Goal: Task Accomplishment & Management: Complete application form

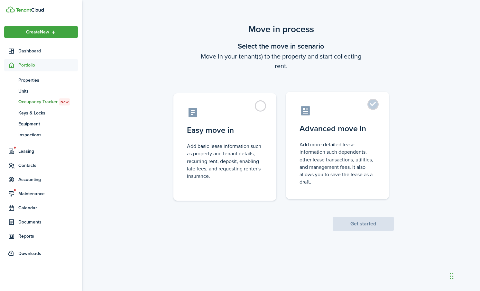
click at [375, 106] on label "Advanced move in Add more detailed lease information such dependents, other lea…" at bounding box center [337, 145] width 103 height 107
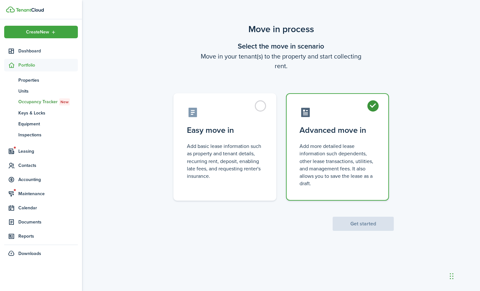
radio input "true"
click at [361, 224] on button "Get started" at bounding box center [363, 224] width 61 height 14
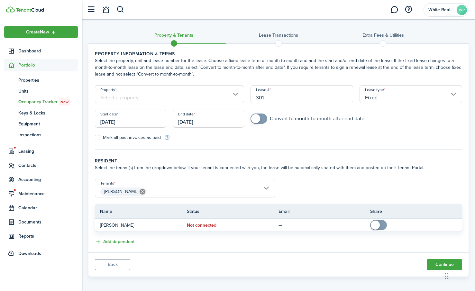
click at [135, 96] on input "Property" at bounding box center [169, 94] width 149 height 18
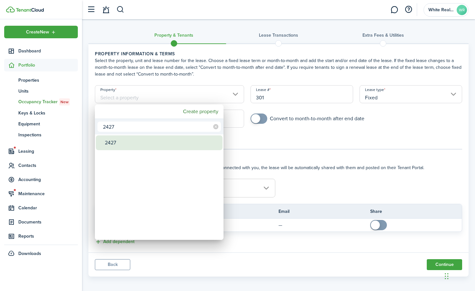
type input "2427"
click at [117, 143] on div "2427" at bounding box center [162, 142] width 114 height 15
type input "2427"
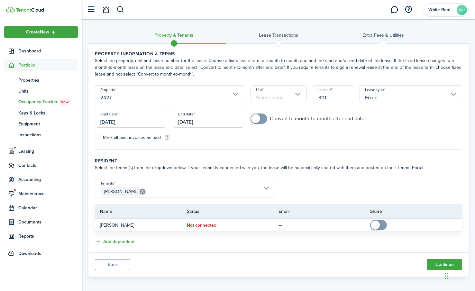
click at [299, 95] on input "Unit" at bounding box center [279, 94] width 56 height 18
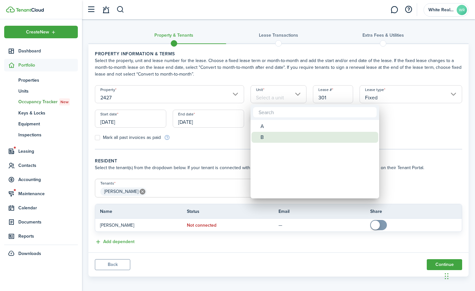
click at [269, 139] on div "B" at bounding box center [318, 137] width 114 height 11
type input "B"
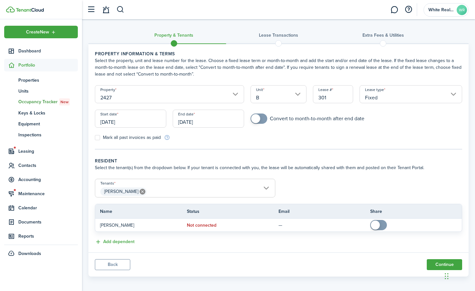
click at [218, 120] on input "[DATE]" at bounding box center [208, 119] width 71 height 18
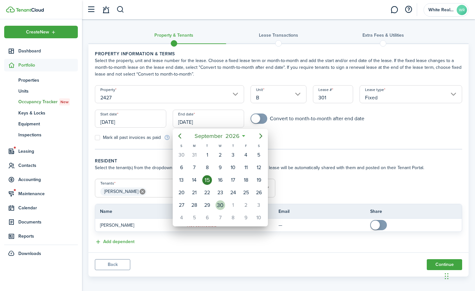
click at [221, 203] on div "30" at bounding box center [221, 205] width 10 height 10
type input "[DATE]"
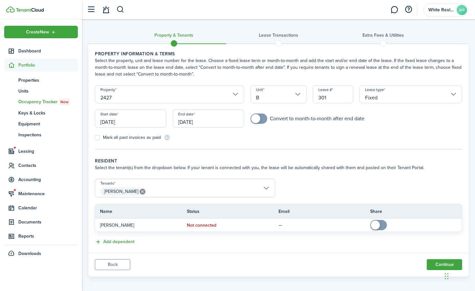
click at [262, 120] on span at bounding box center [259, 119] width 6 height 10
drag, startPoint x: 258, startPoint y: 117, endPoint x: 262, endPoint y: 120, distance: 5.5
checkbox input "true"
click at [260, 120] on span at bounding box center [255, 118] width 9 height 9
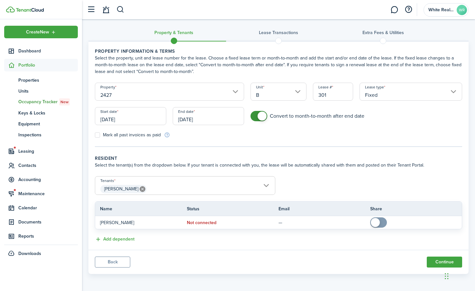
scroll to position [3, 0]
click at [99, 239] on button "Add dependent" at bounding box center [115, 238] width 40 height 7
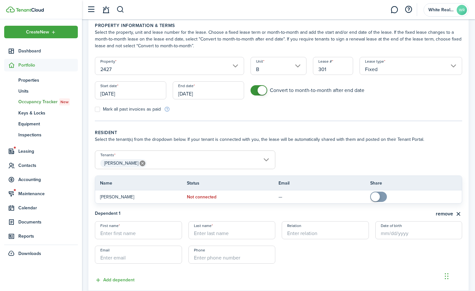
scroll to position [70, 0]
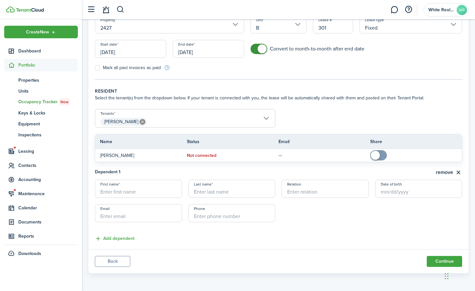
click at [113, 191] on input "First name" at bounding box center [138, 189] width 87 height 18
type input "[PERSON_NAME]"
click at [222, 189] on input "Last name" at bounding box center [232, 189] width 87 height 18
click at [304, 192] on input "Relation" at bounding box center [325, 189] width 87 height 18
drag, startPoint x: 207, startPoint y: 193, endPoint x: 187, endPoint y: 194, distance: 20.0
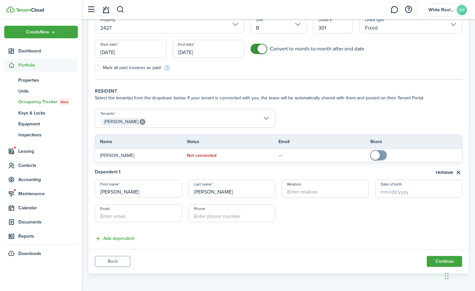
click at [188, 194] on lease-dependent-form "First name [PERSON_NAME] Last name [PERSON_NAME] Relation Date of birth Email P…" at bounding box center [278, 204] width 367 height 49
click at [194, 188] on input "[PERSON_NAME]" at bounding box center [232, 189] width 87 height 18
click at [192, 193] on input "[PERSON_NAME]" at bounding box center [232, 189] width 87 height 18
type input "[PERSON_NAME]"
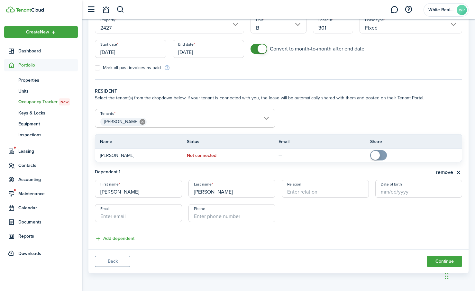
click at [322, 190] on input "Relation" at bounding box center [325, 189] width 87 height 18
click at [391, 194] on input "Date of birth" at bounding box center [418, 189] width 87 height 18
type input "child"
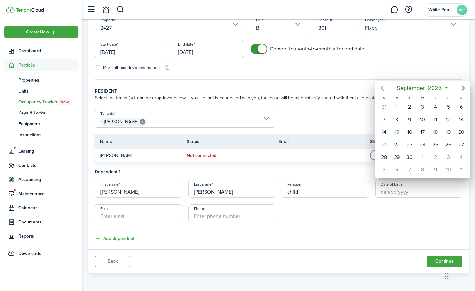
click at [383, 89] on icon "Previous page" at bounding box center [383, 88] width 8 height 8
click at [383, 88] on icon "Previous page" at bounding box center [383, 88] width 8 height 8
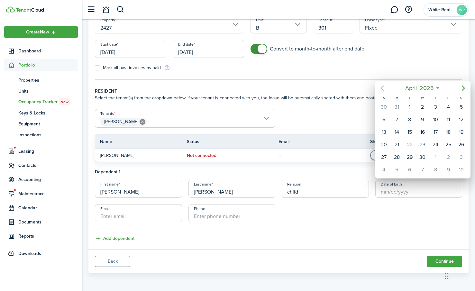
click at [383, 88] on icon "Previous page" at bounding box center [383, 88] width 8 height 8
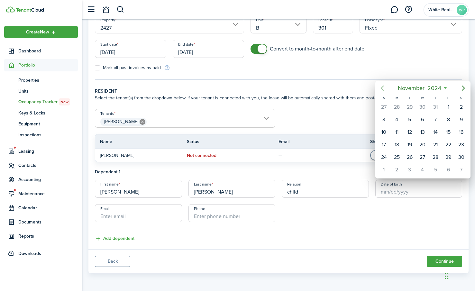
click at [383, 88] on icon "Previous page" at bounding box center [383, 88] width 8 height 8
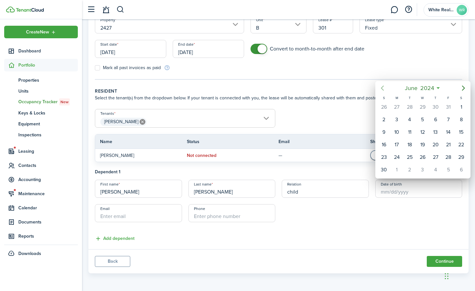
click at [383, 88] on icon "Previous page" at bounding box center [383, 88] width 8 height 8
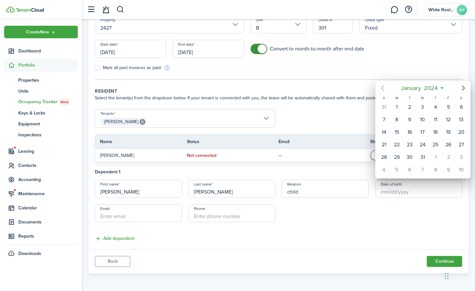
click at [383, 88] on icon "Previous page" at bounding box center [383, 88] width 8 height 8
drag, startPoint x: 382, startPoint y: 87, endPoint x: 387, endPoint y: 92, distance: 7.3
click at [383, 88] on icon "Previous page" at bounding box center [383, 88] width 8 height 8
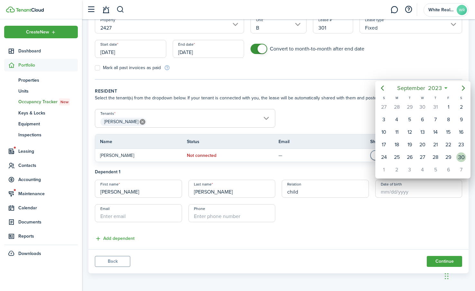
click at [461, 159] on div "30" at bounding box center [461, 157] width 10 height 10
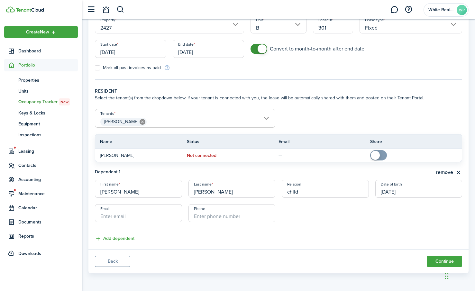
click at [395, 191] on input "[DATE]" at bounding box center [418, 189] width 87 height 18
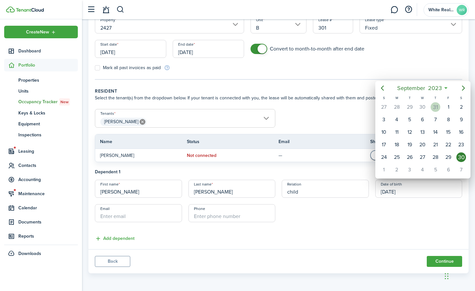
click at [437, 110] on div "31" at bounding box center [436, 107] width 10 height 10
type input "[DATE]"
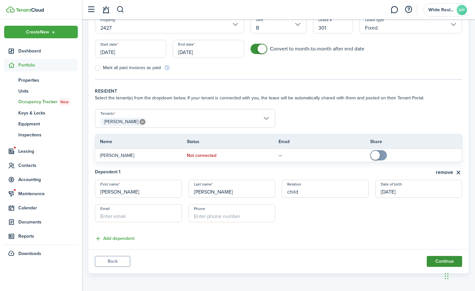
click at [441, 260] on button "Continue" at bounding box center [444, 261] width 35 height 11
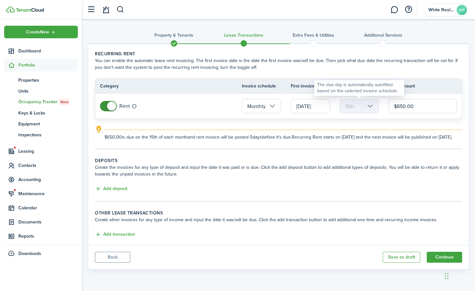
click at [369, 105] on mbsc-scroller "15th" at bounding box center [359, 106] width 39 height 14
click at [371, 105] on mbsc-scroller "15th" at bounding box center [359, 106] width 39 height 14
click at [308, 106] on input "[DATE]" at bounding box center [310, 106] width 39 height 14
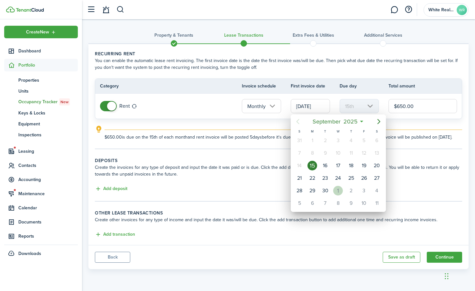
click at [338, 188] on div "1" at bounding box center [338, 191] width 10 height 10
type input "[DATE]"
type input "1st"
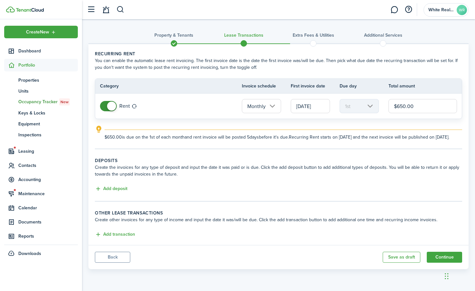
drag, startPoint x: 416, startPoint y: 105, endPoint x: 416, endPoint y: 110, distance: 5.5
click at [416, 106] on input "$650.00" at bounding box center [423, 106] width 69 height 14
drag, startPoint x: 416, startPoint y: 105, endPoint x: 393, endPoint y: 109, distance: 22.8
click at [393, 109] on input "$650.00" at bounding box center [423, 106] width 69 height 14
type input "$800.00"
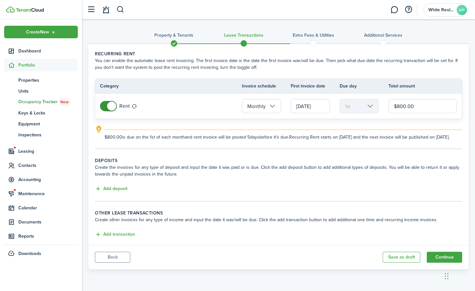
click at [176, 121] on lease-classic-rent "Recurring rent You can enable the automatic lease rent invoicing. The first inv…" at bounding box center [278, 96] width 367 height 90
click at [114, 191] on button "Add deposit" at bounding box center [111, 188] width 32 height 7
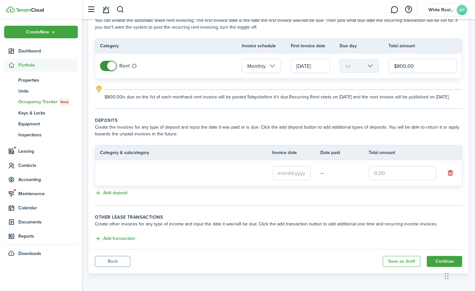
scroll to position [46, 0]
click at [284, 172] on input "text" at bounding box center [291, 173] width 39 height 14
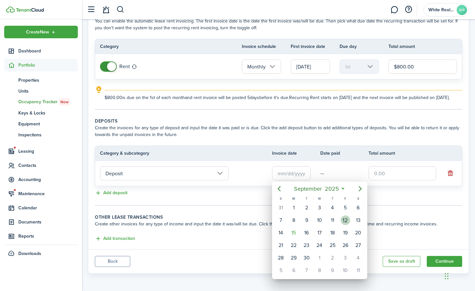
click at [347, 219] on div "12" at bounding box center [346, 221] width 10 height 10
type input "[DATE]"
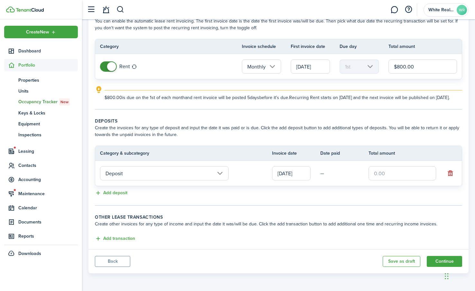
click at [333, 173] on td "—" at bounding box center [344, 174] width 48 height 10
click at [324, 173] on td "—" at bounding box center [344, 174] width 48 height 10
drag, startPoint x: 329, startPoint y: 148, endPoint x: 329, endPoint y: 157, distance: 8.7
click at [329, 154] on tr "Category & subcategory Invoice date Date paid Total amount" at bounding box center [278, 153] width 367 height 14
click at [326, 174] on td "—" at bounding box center [344, 174] width 48 height 10
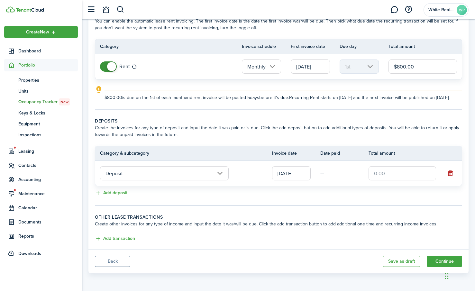
drag, startPoint x: 345, startPoint y: 173, endPoint x: 321, endPoint y: 179, distance: 25.1
click at [326, 177] on td "—" at bounding box center [344, 174] width 48 height 10
click at [387, 174] on input "text" at bounding box center [403, 173] width 68 height 14
type input "$800.00"
click at [328, 173] on td "—" at bounding box center [344, 174] width 48 height 10
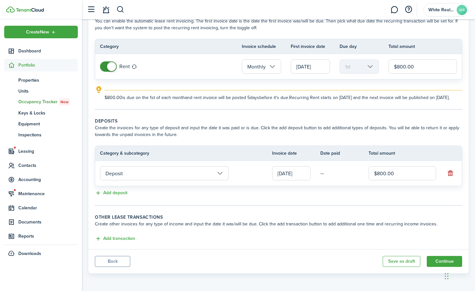
click at [322, 173] on td "—" at bounding box center [344, 174] width 48 height 10
click at [322, 174] on td "—" at bounding box center [344, 174] width 48 height 10
click at [333, 175] on td "—" at bounding box center [344, 174] width 48 height 10
click at [322, 175] on td "—" at bounding box center [344, 174] width 48 height 10
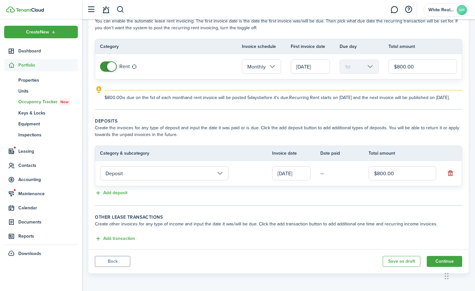
click at [241, 175] on td "Deposit" at bounding box center [183, 173] width 177 height 17
click at [118, 235] on lease-classic-other-transaction "Other lease transactions Create other invoices for any type of income and input…" at bounding box center [278, 228] width 367 height 29
click at [97, 239] on button "Add transaction" at bounding box center [115, 238] width 40 height 7
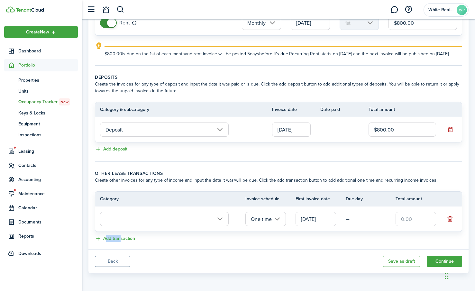
scroll to position [90, 0]
click at [143, 219] on input "text" at bounding box center [164, 219] width 129 height 14
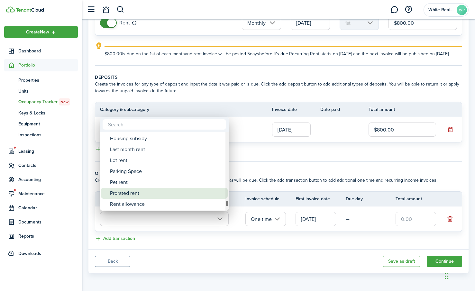
click at [141, 192] on div "Prorated rent" at bounding box center [167, 193] width 114 height 11
type input "Rent / Prorated rent"
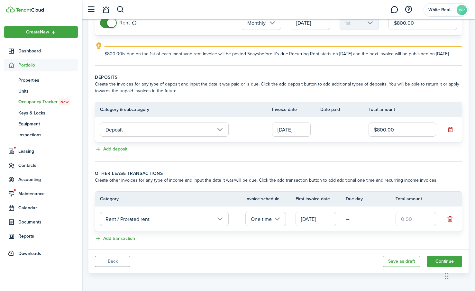
click at [329, 219] on input "[DATE]" at bounding box center [316, 219] width 41 height 14
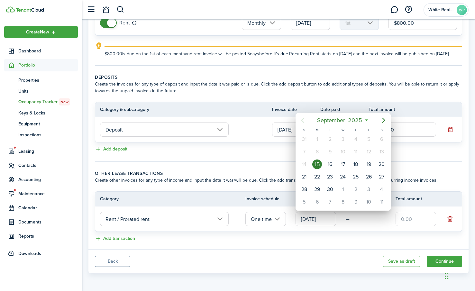
click at [316, 161] on div "15" at bounding box center [317, 165] width 10 height 10
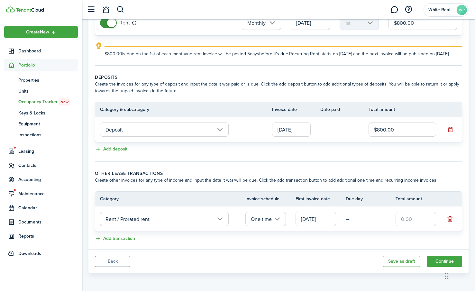
click at [418, 220] on input "text" at bounding box center [416, 219] width 41 height 14
type input "$400.00"
click at [361, 240] on div "Add transaction" at bounding box center [278, 239] width 367 height 8
click at [440, 260] on button "Continue" at bounding box center [444, 261] width 35 height 11
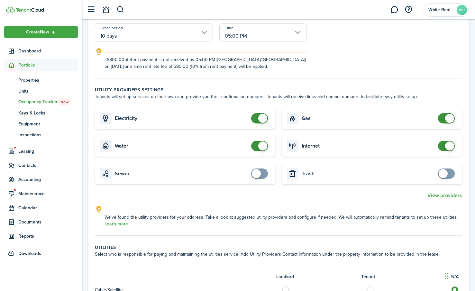
scroll to position [161, 0]
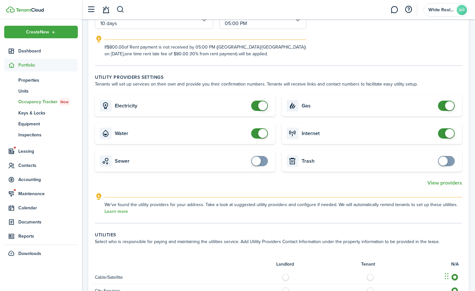
click at [256, 104] on span at bounding box center [259, 106] width 6 height 10
checkbox input "true"
click at [263, 105] on span at bounding box center [259, 106] width 6 height 10
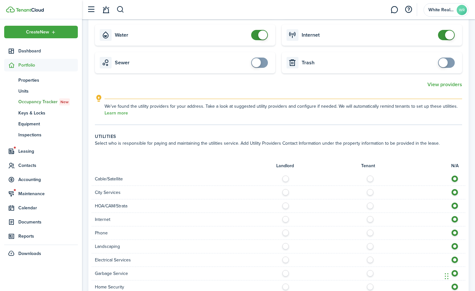
scroll to position [322, 0]
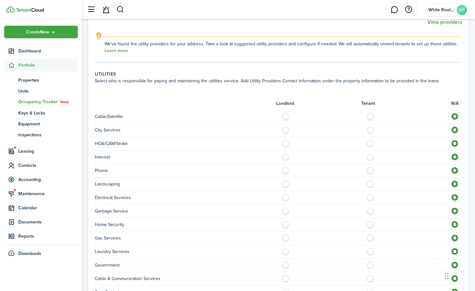
click at [372, 116] on label at bounding box center [371, 114] width 11 height 3
radio input "true"
click at [369, 130] on label at bounding box center [371, 128] width 11 height 3
radio input "true"
click at [371, 143] on label at bounding box center [371, 141] width 11 height 3
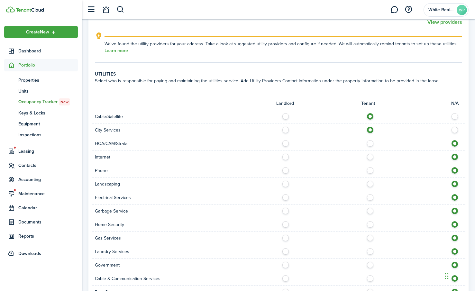
radio input "true"
drag, startPoint x: 371, startPoint y: 162, endPoint x: 367, endPoint y: 153, distance: 9.6
click at [367, 155] on div "Internet" at bounding box center [279, 158] width 374 height 14
click at [370, 157] on label at bounding box center [371, 155] width 11 height 3
radio input "true"
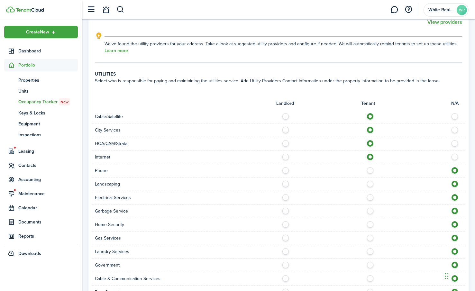
click at [373, 169] on label at bounding box center [371, 168] width 11 height 3
radio input "true"
click at [369, 184] on label at bounding box center [371, 182] width 11 height 3
radio input "true"
click at [372, 197] on label at bounding box center [371, 195] width 11 height 3
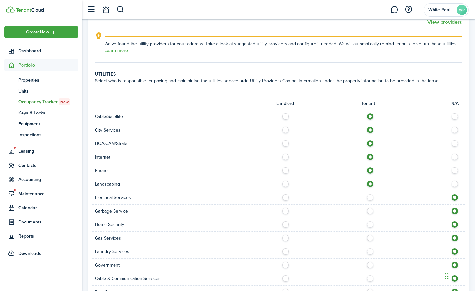
radio input "true"
click at [369, 211] on label at bounding box center [371, 209] width 11 height 3
radio input "true"
click at [368, 227] on div at bounding box center [372, 224] width 187 height 7
click at [371, 225] on label at bounding box center [371, 222] width 11 height 3
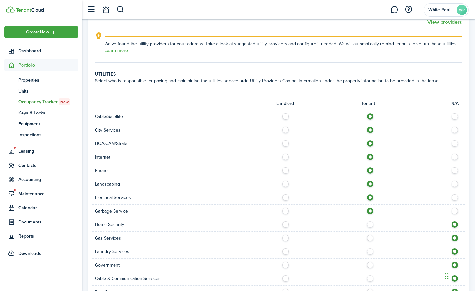
radio input "true"
click at [369, 238] on label at bounding box center [371, 236] width 11 height 3
radio input "true"
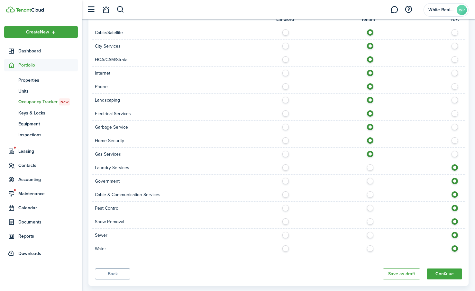
scroll to position [418, 0]
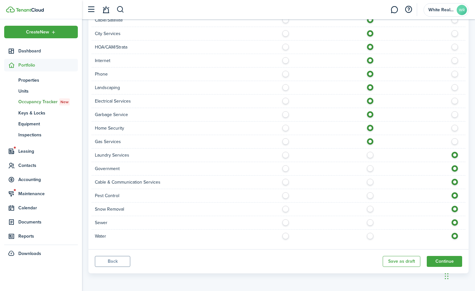
click at [373, 185] on div at bounding box center [372, 182] width 187 height 7
drag, startPoint x: 368, startPoint y: 184, endPoint x: 370, endPoint y: 179, distance: 5.7
click at [370, 181] on label at bounding box center [371, 180] width 11 height 3
radio input "true"
click at [370, 169] on label at bounding box center [371, 166] width 11 height 3
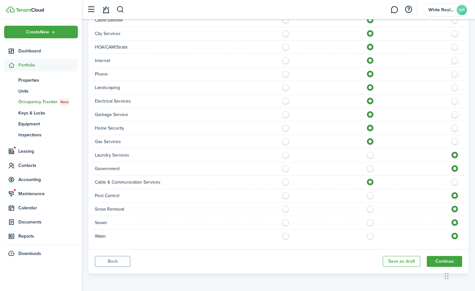
radio input "true"
click at [369, 155] on label at bounding box center [371, 153] width 11 height 3
radio input "true"
click at [369, 209] on label at bounding box center [371, 207] width 11 height 3
radio input "true"
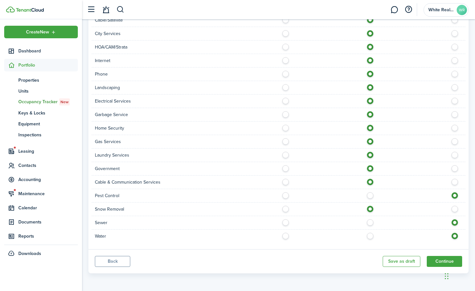
click at [367, 225] on div at bounding box center [372, 222] width 187 height 7
click at [372, 223] on label at bounding box center [371, 220] width 11 height 3
radio input "true"
click at [372, 236] on label at bounding box center [371, 234] width 11 height 3
radio input "true"
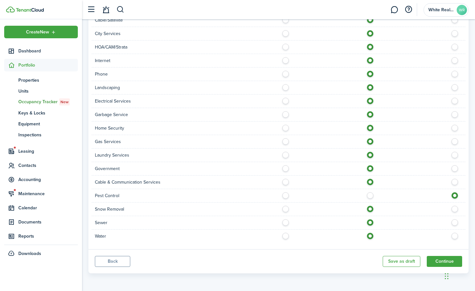
click at [369, 199] on div at bounding box center [372, 195] width 187 height 7
click at [368, 196] on label at bounding box center [371, 193] width 11 height 3
radio input "true"
click at [442, 262] on button "Continue" at bounding box center [444, 261] width 35 height 11
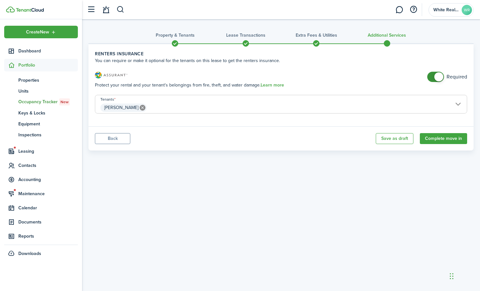
click at [425, 78] on h3 "Renters Insurance" at bounding box center [261, 77] width 332 height 10
checkbox input "false"
click at [432, 77] on span at bounding box center [435, 77] width 6 height 10
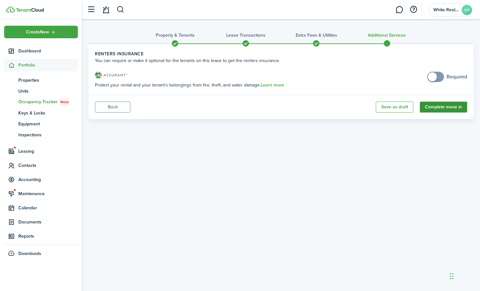
click at [441, 106] on button "Complete move in" at bounding box center [443, 107] width 47 height 11
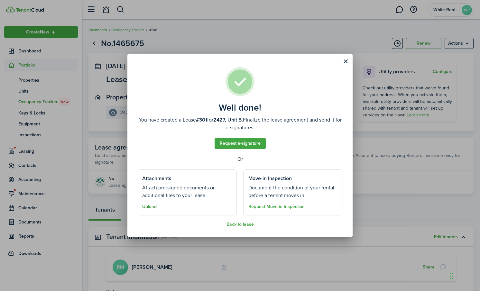
click at [152, 208] on button "Upload" at bounding box center [149, 206] width 14 height 5
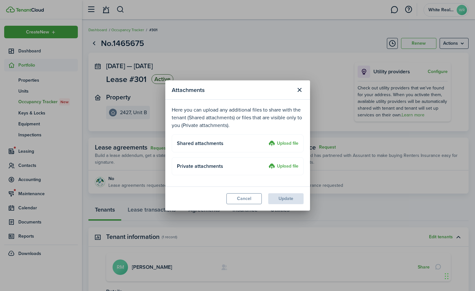
click at [279, 166] on label "Upload file" at bounding box center [284, 167] width 30 height 8
click at [266, 163] on input "Upload file" at bounding box center [266, 163] width 0 height 0
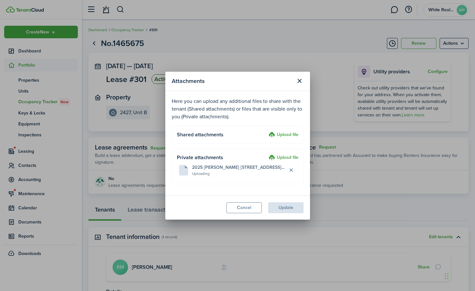
click at [273, 136] on label "Upload file" at bounding box center [284, 135] width 30 height 8
click at [266, 131] on input "Upload file" at bounding box center [266, 131] width 0 height 0
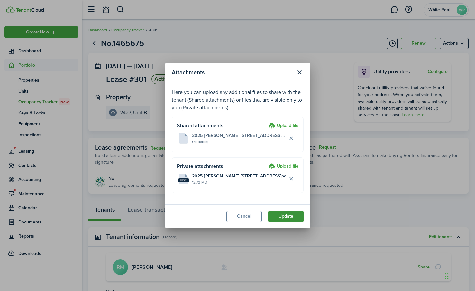
click at [289, 215] on button "Update" at bounding box center [285, 216] width 35 height 11
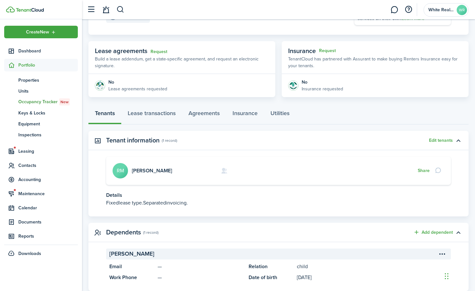
scroll to position [114, 0]
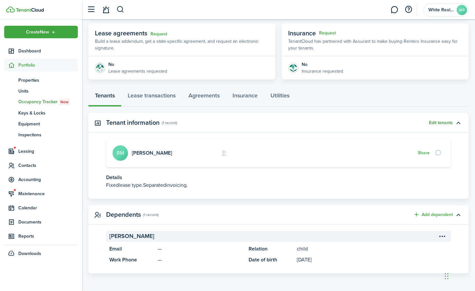
click at [443, 121] on button "Edit tenants" at bounding box center [441, 122] width 24 height 5
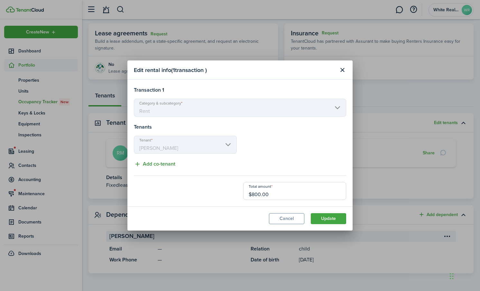
click at [139, 164] on button "Add co-tenant" at bounding box center [154, 164] width 41 height 8
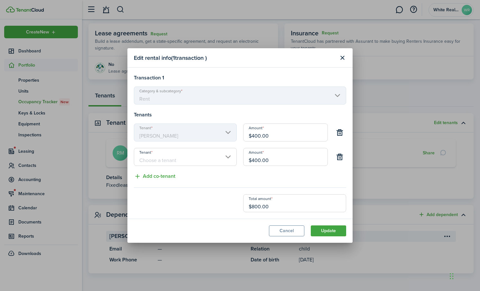
click at [155, 160] on input "Tenant" at bounding box center [185, 157] width 103 height 18
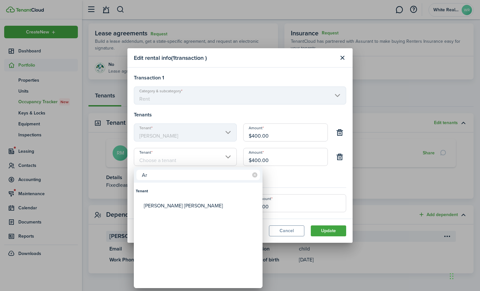
type input "A"
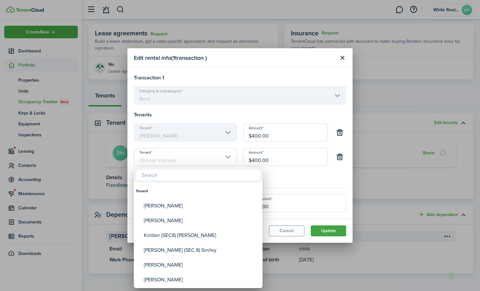
click at [311, 180] on div at bounding box center [240, 146] width 583 height 394
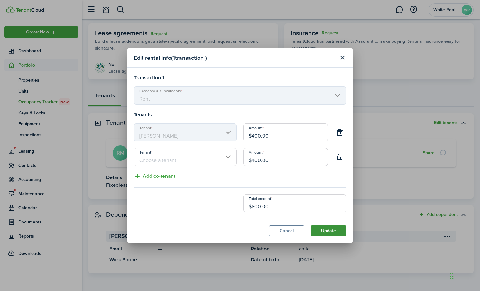
drag, startPoint x: 290, startPoint y: 231, endPoint x: 311, endPoint y: 214, distance: 27.7
click at [290, 231] on button "Cancel" at bounding box center [286, 231] width 35 height 11
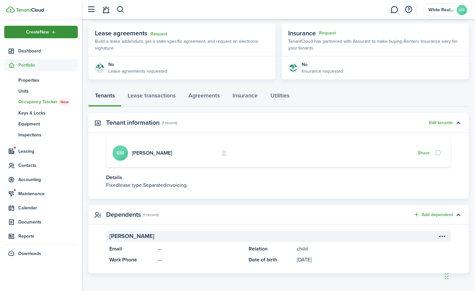
click at [39, 30] on span "Create New" at bounding box center [37, 32] width 23 height 5
click at [26, 166] on span "Contacts" at bounding box center [48, 165] width 60 height 7
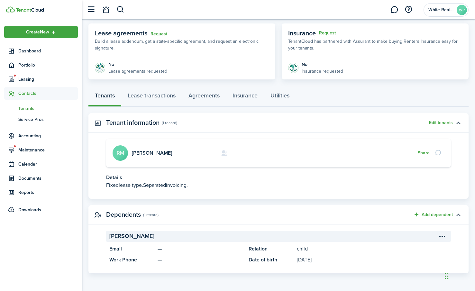
click at [28, 108] on span "Tenants" at bounding box center [48, 108] width 60 height 7
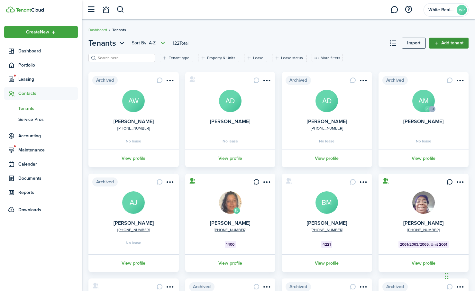
click at [440, 42] on link "Add tenant" at bounding box center [449, 43] width 40 height 11
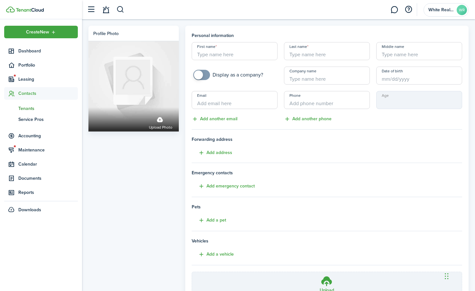
click at [218, 57] on input "First name" at bounding box center [235, 51] width 86 height 18
type input "Araccli"
click at [304, 57] on input "Last name" at bounding box center [327, 51] width 86 height 18
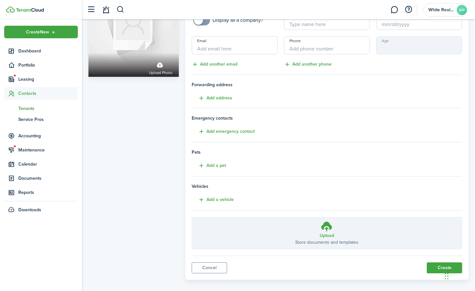
scroll to position [61, 0]
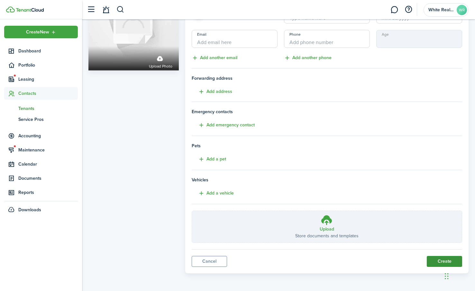
type input "[PERSON_NAME]"
click at [442, 263] on button "Create" at bounding box center [444, 261] width 35 height 11
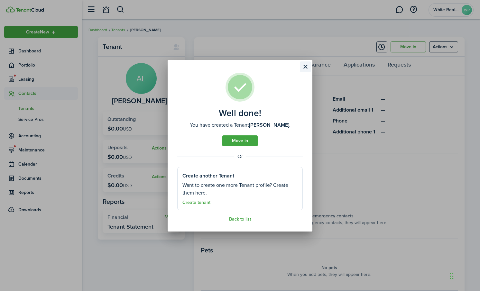
drag, startPoint x: 306, startPoint y: 66, endPoint x: 301, endPoint y: 69, distance: 5.8
click at [306, 67] on button "Close modal" at bounding box center [305, 66] width 11 height 11
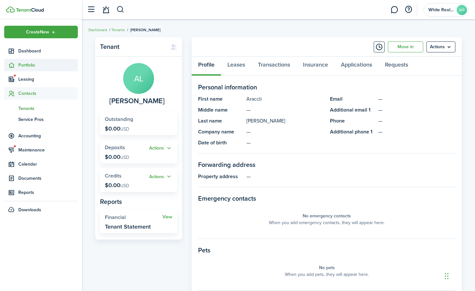
click at [30, 64] on span "Portfolio" at bounding box center [48, 65] width 60 height 7
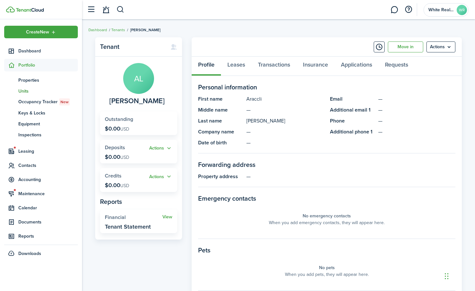
click at [25, 89] on span "Units" at bounding box center [48, 91] width 60 height 7
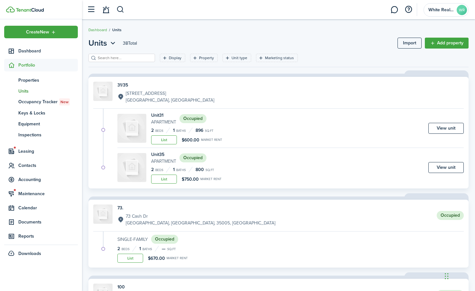
click at [123, 58] on input "search" at bounding box center [124, 58] width 57 height 6
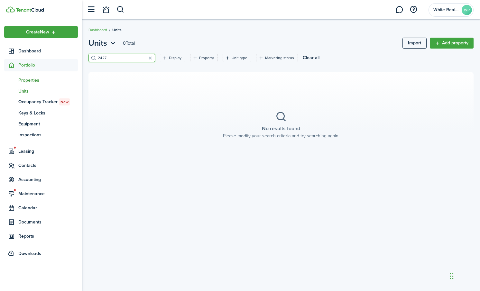
type input "2427"
click at [34, 80] on span "Properties" at bounding box center [48, 80] width 60 height 7
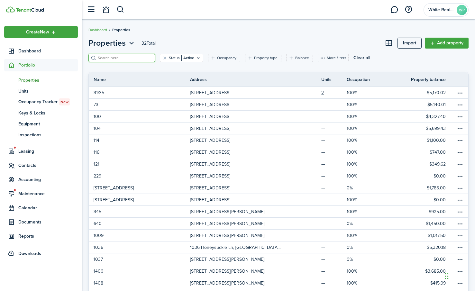
click at [105, 60] on input "search" at bounding box center [124, 58] width 57 height 6
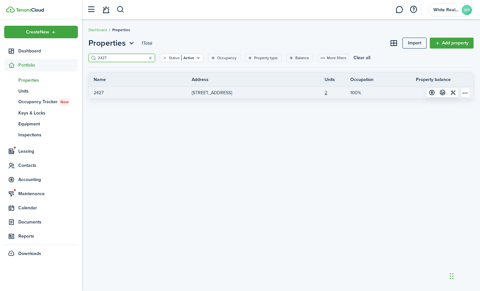
type input "2427"
click at [106, 93] on link "2427" at bounding box center [140, 93] width 103 height 12
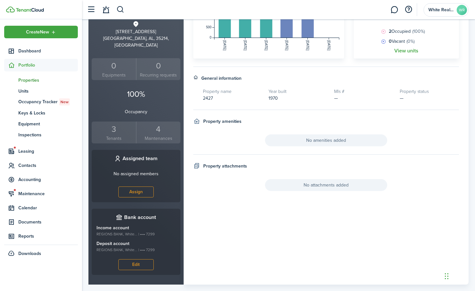
scroll to position [148, 0]
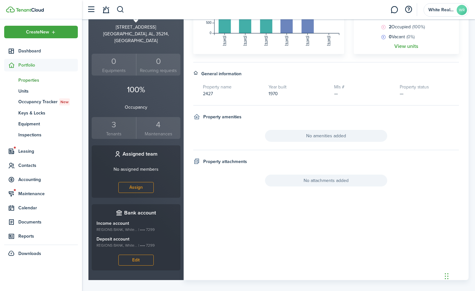
click at [114, 120] on div "3" at bounding box center [113, 125] width 41 height 12
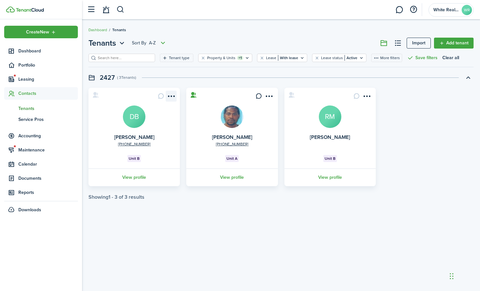
click at [171, 94] on menu-btn-icon "Open menu" at bounding box center [171, 96] width 11 height 11
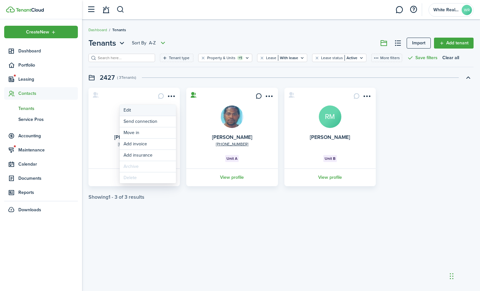
click at [126, 111] on link "Edit" at bounding box center [148, 110] width 56 height 11
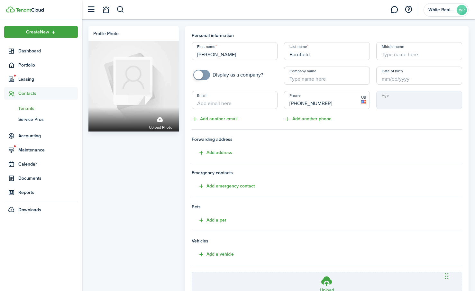
click at [139, 155] on div "Profile photo Upload photo" at bounding box center [133, 180] width 97 height 309
click at [117, 152] on div "Profile photo Upload photo" at bounding box center [133, 180] width 97 height 309
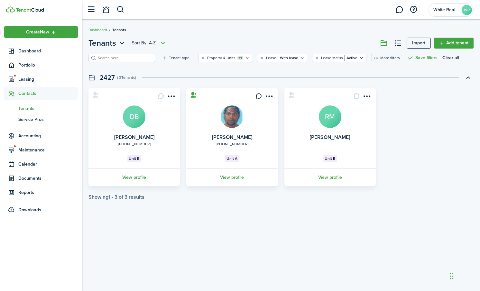
click at [152, 172] on link "View profile" at bounding box center [134, 178] width 93 height 18
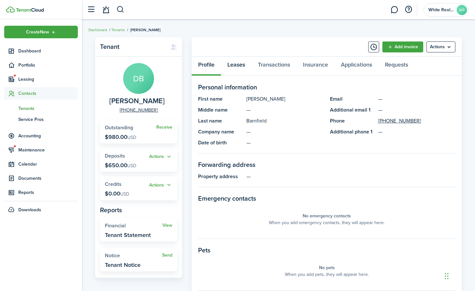
click at [237, 65] on link "Leases" at bounding box center [236, 66] width 31 height 19
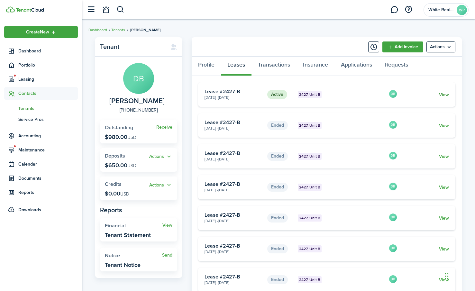
click at [445, 93] on link "View" at bounding box center [444, 94] width 10 height 7
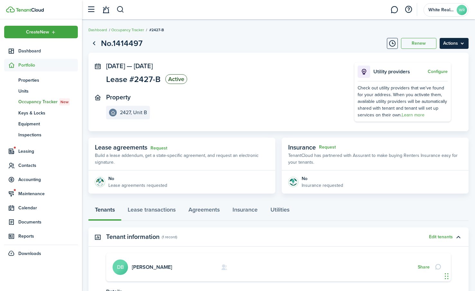
click at [462, 42] on menu-btn "Actions" at bounding box center [454, 43] width 29 height 11
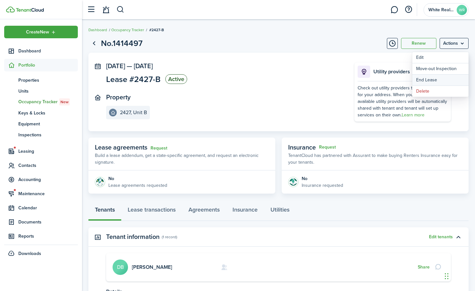
click at [427, 80] on link "End Lease" at bounding box center [440, 80] width 56 height 11
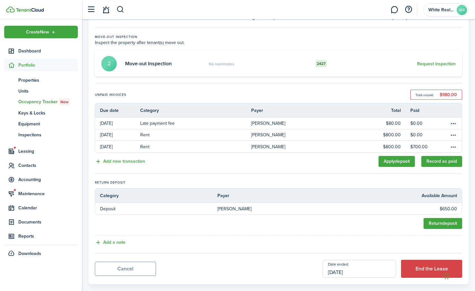
scroll to position [64, 0]
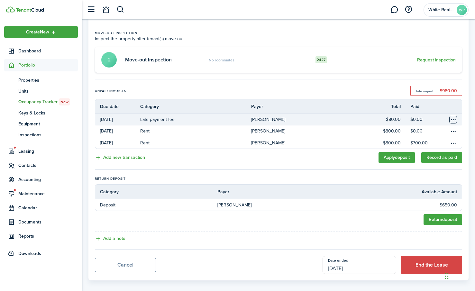
click at [453, 121] on table-menu-btn-icon "Open menu" at bounding box center [453, 120] width 8 height 8
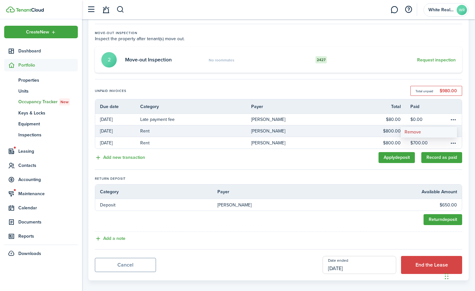
click at [414, 131] on button "Remove" at bounding box center [429, 132] width 56 height 11
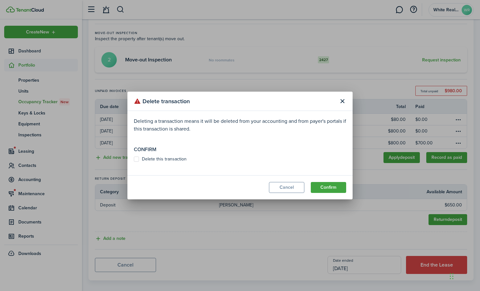
click at [137, 158] on label "Delete this transaction" at bounding box center [160, 159] width 53 height 5
click at [134, 159] on input "Delete this transaction" at bounding box center [134, 159] width 0 height 0
checkbox input "true"
click at [330, 186] on button "Confirm" at bounding box center [328, 187] width 35 height 11
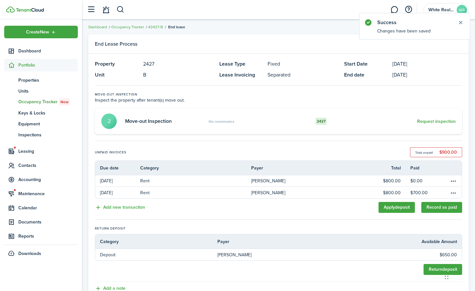
scroll to position [0, 0]
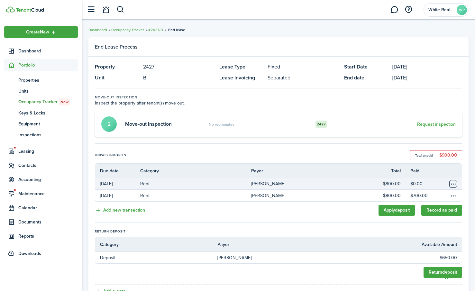
click at [452, 182] on table-menu-btn-icon "Open menu" at bounding box center [453, 184] width 8 height 8
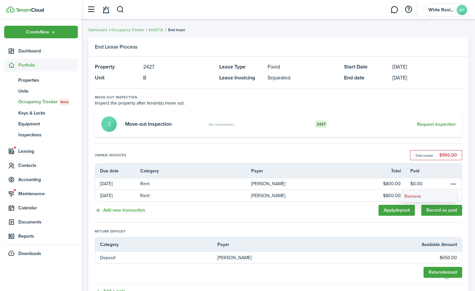
click at [413, 195] on button "Remove" at bounding box center [429, 196] width 56 height 11
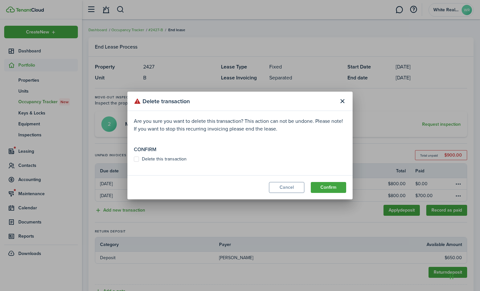
click at [136, 161] on label "Delete this transaction" at bounding box center [160, 159] width 53 height 5
click at [134, 160] on input "Delete this transaction" at bounding box center [134, 159] width 0 height 0
checkbox input "true"
click at [325, 184] on button "Confirm" at bounding box center [328, 187] width 35 height 11
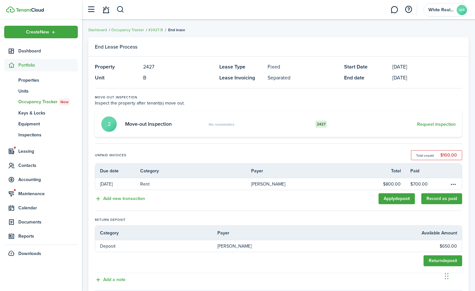
scroll to position [48, 0]
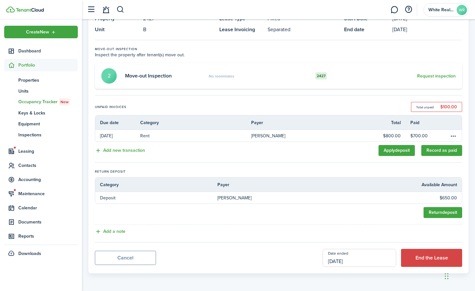
drag, startPoint x: 379, startPoint y: 257, endPoint x: 375, endPoint y: 258, distance: 4.1
click at [375, 258] on input "[DATE]" at bounding box center [360, 258] width 74 height 18
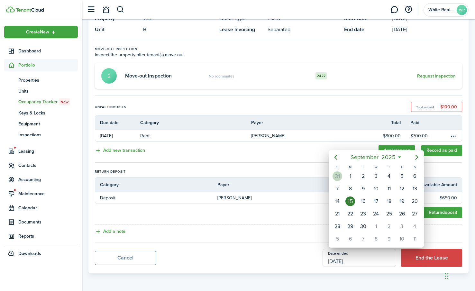
click at [336, 176] on div "31" at bounding box center [338, 176] width 10 height 10
type input "[DATE]"
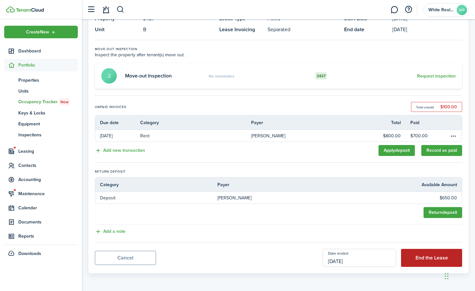
click at [429, 254] on button "End the Lease" at bounding box center [431, 258] width 61 height 18
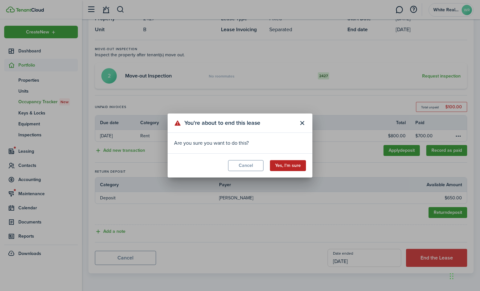
click at [280, 164] on button "Yes, I'm sure" at bounding box center [288, 165] width 36 height 11
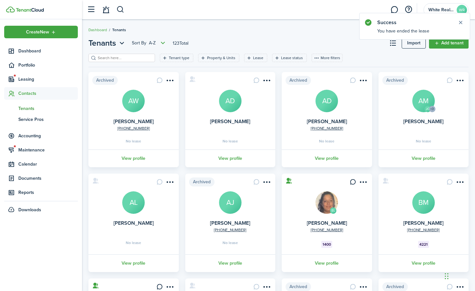
click at [124, 57] on input "search" at bounding box center [124, 58] width 57 height 6
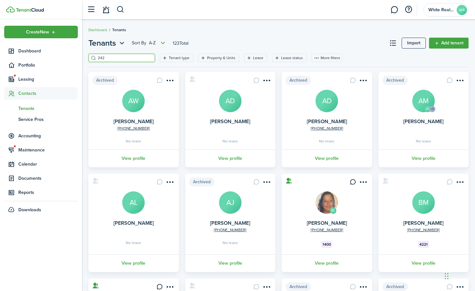
type input "2427"
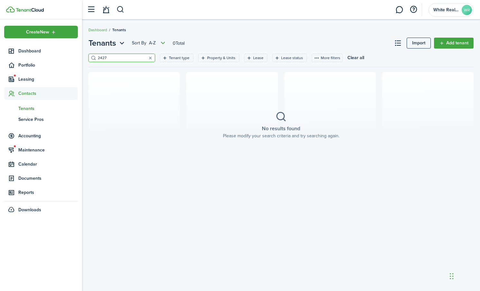
drag, startPoint x: 120, startPoint y: 59, endPoint x: 85, endPoint y: 61, distance: 35.1
click at [85, 60] on div "Tenants Sort by A-Z 0 Total Import Add tenant 2427 Tenant type Property & Units…" at bounding box center [281, 107] width 398 height 141
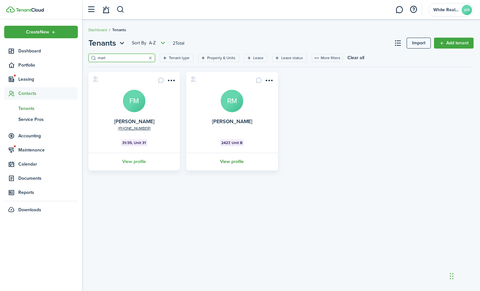
type input "mart"
click at [231, 161] on link "View profile" at bounding box center [231, 162] width 93 height 18
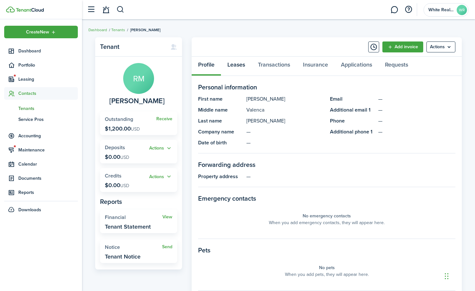
click at [236, 65] on link "Leases" at bounding box center [236, 66] width 31 height 19
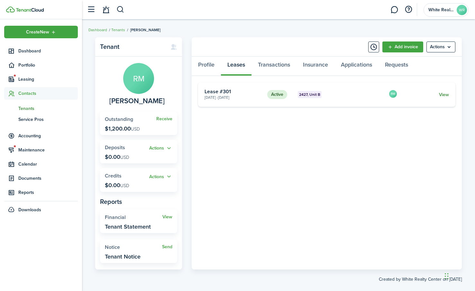
click at [443, 96] on link "View" at bounding box center [444, 94] width 10 height 7
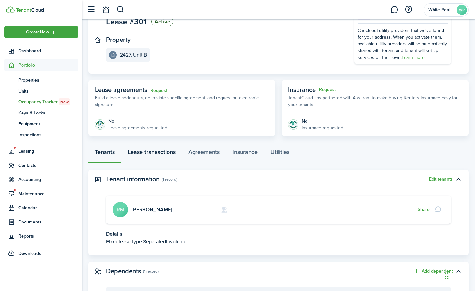
scroll to position [50, 0]
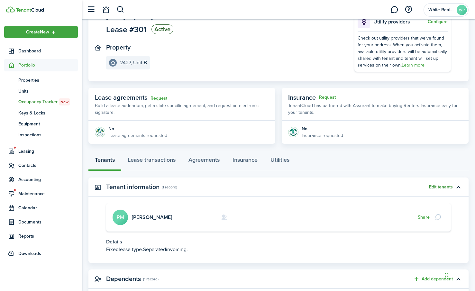
click at [447, 188] on button "Edit tenants" at bounding box center [441, 187] width 24 height 5
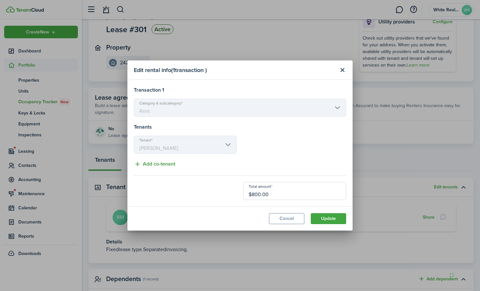
click at [137, 164] on button "Add co-tenant" at bounding box center [154, 164] width 41 height 8
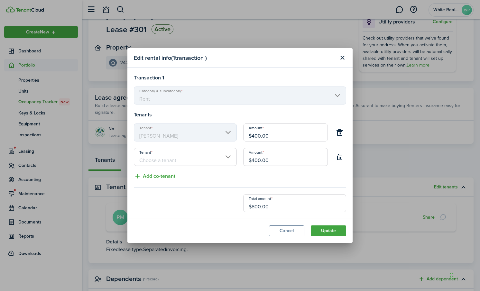
click at [161, 159] on input "Tenant" at bounding box center [185, 157] width 103 height 18
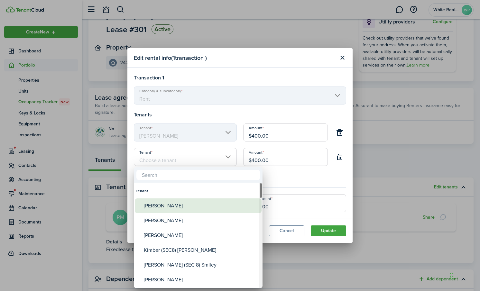
click at [183, 205] on div "[PERSON_NAME]" at bounding box center [201, 205] width 114 height 15
type input "[PERSON_NAME]"
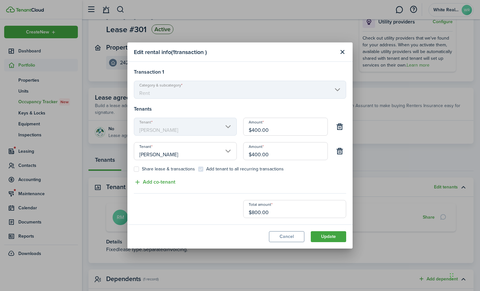
click at [139, 170] on label "Share lease & transactions" at bounding box center [164, 169] width 61 height 5
click at [134, 170] on input "Share lease & transactions" at bounding box center [134, 169] width 0 height 0
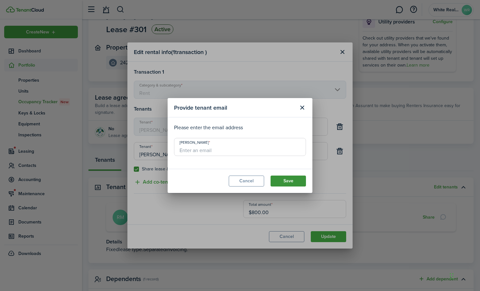
click at [290, 180] on button "Save" at bounding box center [288, 181] width 35 height 11
click at [303, 106] on button "Close modal" at bounding box center [302, 107] width 11 height 11
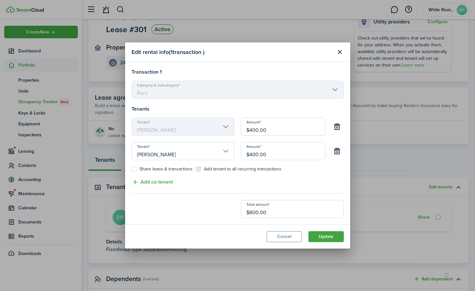
click at [135, 170] on label "Share lease & transactions" at bounding box center [162, 169] width 61 height 5
click at [132, 170] on input "Share lease & transactions" at bounding box center [131, 169] width 0 height 0
checkbox input "true"
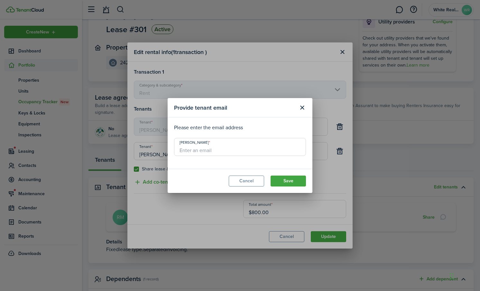
click at [202, 149] on input "[PERSON_NAME]" at bounding box center [240, 147] width 132 height 18
type input "[DOMAIN_NAME][EMAIL_ADDRESS][DOMAIN_NAME]"
click at [284, 179] on button "Save" at bounding box center [288, 181] width 35 height 11
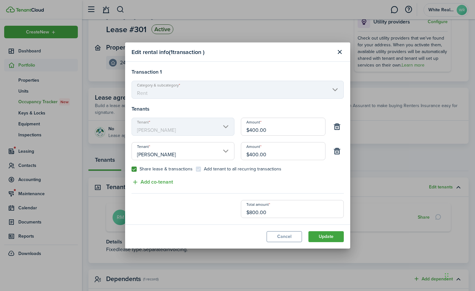
drag, startPoint x: 271, startPoint y: 153, endPoint x: 242, endPoint y: 155, distance: 28.7
click at [242, 154] on input "$400.00" at bounding box center [283, 151] width 85 height 18
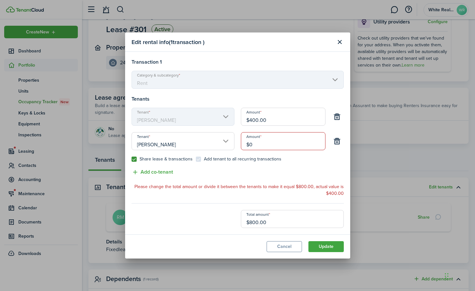
type input "$0.00"
drag, startPoint x: 289, startPoint y: 191, endPoint x: 295, endPoint y: 172, distance: 20.3
click at [289, 187] on p "Please change the total amount or divide it between the tenants to make it equa…" at bounding box center [238, 190] width 212 height 14
drag, startPoint x: 295, startPoint y: 170, endPoint x: 261, endPoint y: 174, distance: 35.0
click at [295, 171] on div "Transaction 1 Category & subcategory Rent Tenants Tenant [PERSON_NAME] $400.00 …" at bounding box center [238, 143] width 212 height 170
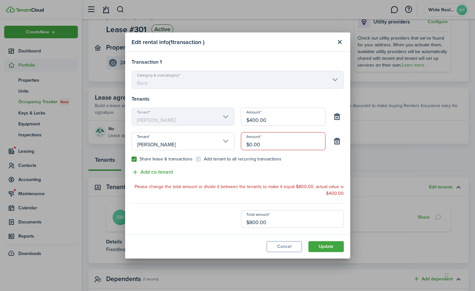
click at [135, 159] on label "Share lease & transactions" at bounding box center [162, 159] width 61 height 5
click at [132, 159] on input "Share lease & transactions" at bounding box center [131, 159] width 0 height 0
checkbox input "false"
click at [197, 212] on div "Total amount $800.00" at bounding box center [237, 219] width 219 height 18
drag, startPoint x: 285, startPoint y: 183, endPoint x: 251, endPoint y: 162, distance: 39.9
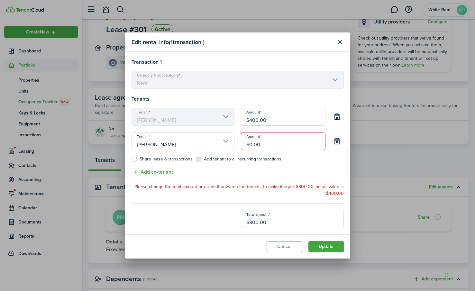
click at [282, 182] on div "Transaction 1 Category & subcategory Rent Tenants Tenant [PERSON_NAME] $400.00 …" at bounding box center [238, 143] width 212 height 170
click at [251, 161] on control-checkbox "Add tenant to all recurring transactions" at bounding box center [239, 159] width 86 height 5
click at [325, 246] on button "Update" at bounding box center [326, 246] width 35 height 11
click at [272, 118] on input "$400.00" at bounding box center [283, 117] width 85 height 18
drag, startPoint x: 272, startPoint y: 119, endPoint x: 237, endPoint y: 120, distance: 35.7
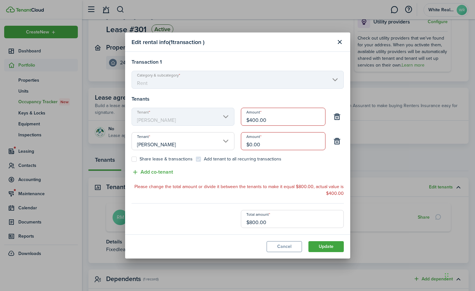
click at [237, 119] on div "Tenant [PERSON_NAME] Amount $400.00" at bounding box center [237, 120] width 219 height 24
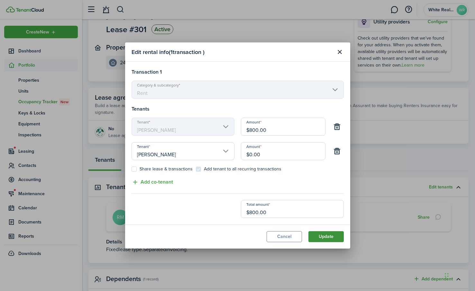
type input "$800.00"
click at [326, 236] on button "Update" at bounding box center [326, 236] width 35 height 11
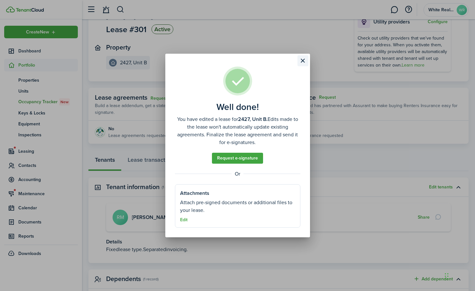
click at [304, 60] on button "Close modal" at bounding box center [303, 60] width 11 height 11
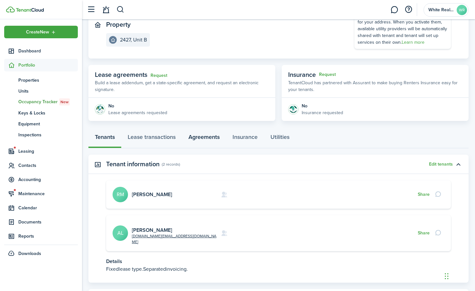
scroll to position [97, 0]
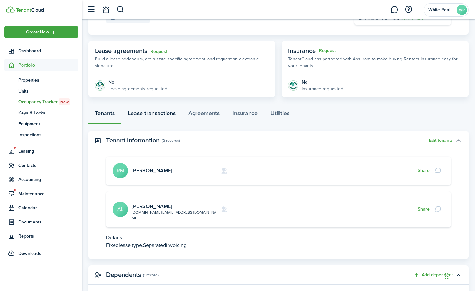
click at [164, 114] on link "Lease transactions" at bounding box center [151, 114] width 61 height 19
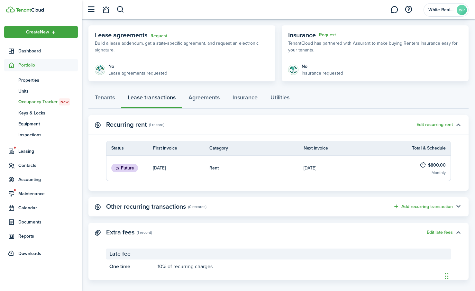
scroll to position [119, 0]
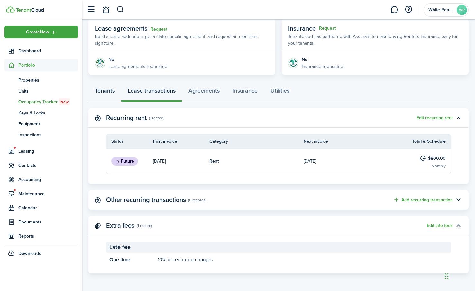
click at [105, 89] on link "Tenants" at bounding box center [104, 92] width 33 height 19
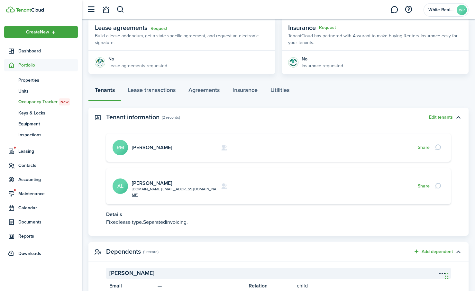
scroll to position [149, 0]
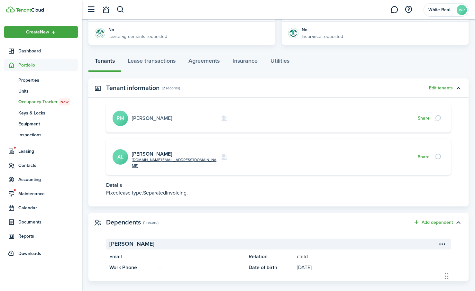
click at [141, 118] on link "[PERSON_NAME]" at bounding box center [152, 118] width 40 height 7
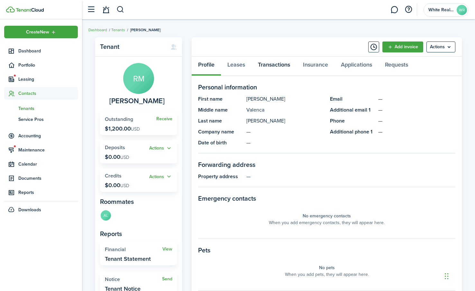
click at [276, 66] on link "Transactions" at bounding box center [274, 66] width 45 height 19
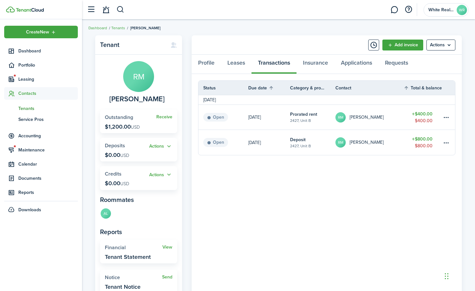
scroll to position [41, 0]
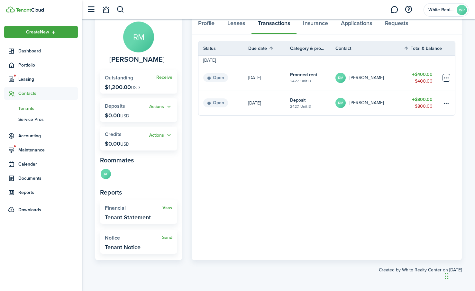
click at [444, 78] on table-menu-btn-icon at bounding box center [447, 78] width 8 height 8
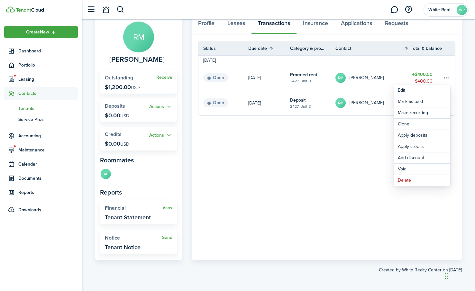
click at [334, 147] on panel-main-body "Status Due date Category & property Contact Total & balance Actions [DATE] Open…" at bounding box center [327, 147] width 270 height 226
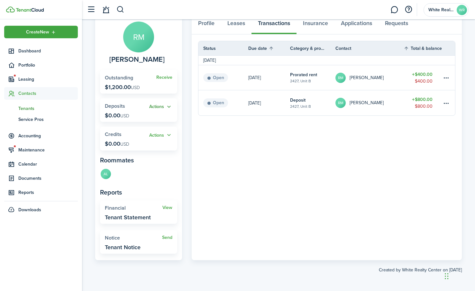
click at [169, 106] on button "Actions" at bounding box center [160, 106] width 23 height 7
click at [123, 116] on link "Add" at bounding box center [144, 119] width 56 height 11
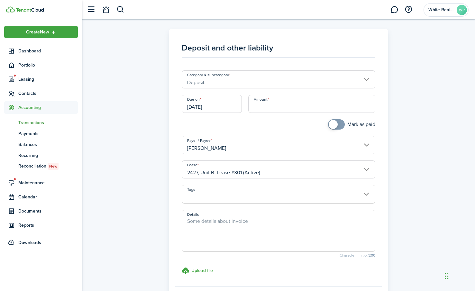
click at [233, 106] on input "[DATE]" at bounding box center [212, 104] width 60 height 18
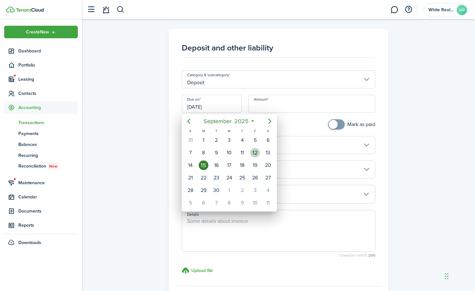
drag, startPoint x: 251, startPoint y: 151, endPoint x: 261, endPoint y: 152, distance: 9.4
click at [253, 151] on div "12" at bounding box center [255, 153] width 10 height 10
type input "[DATE]"
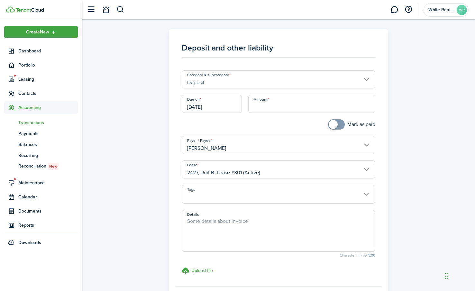
click at [271, 104] on input "Amount" at bounding box center [311, 104] width 127 height 18
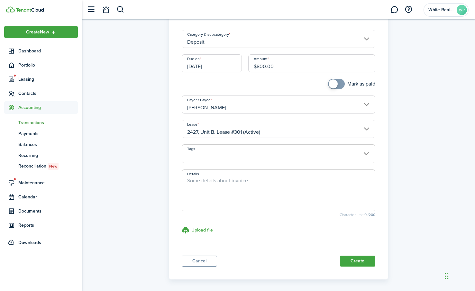
scroll to position [66, 0]
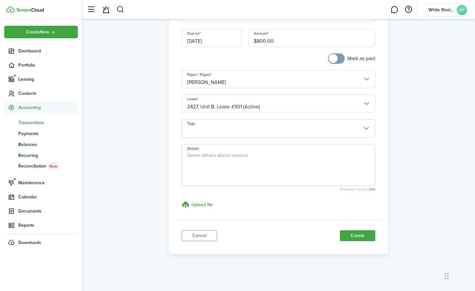
type input "$800.00"
drag, startPoint x: 334, startPoint y: 53, endPoint x: 347, endPoint y: 60, distance: 15.3
click at [334, 54] on span at bounding box center [336, 58] width 6 height 10
click at [340, 60] on span at bounding box center [336, 58] width 6 height 10
drag, startPoint x: 337, startPoint y: 60, endPoint x: 345, endPoint y: 60, distance: 8.1
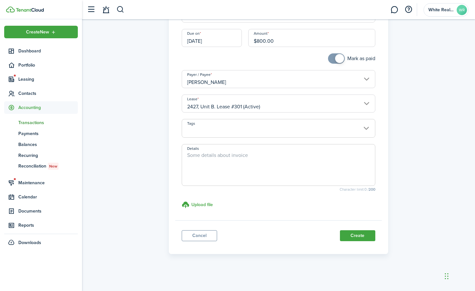
checkbox input "true"
click at [345, 60] on mbsc-switch "Mark as paid" at bounding box center [351, 58] width 47 height 10
click at [354, 234] on button "Create" at bounding box center [357, 235] width 35 height 11
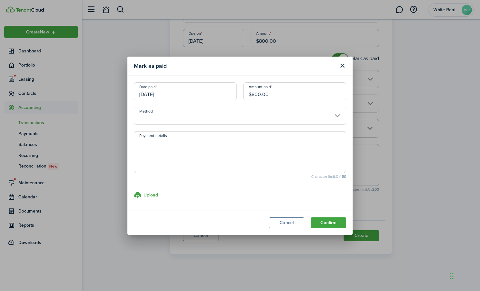
click at [336, 115] on input "Method" at bounding box center [240, 116] width 212 height 18
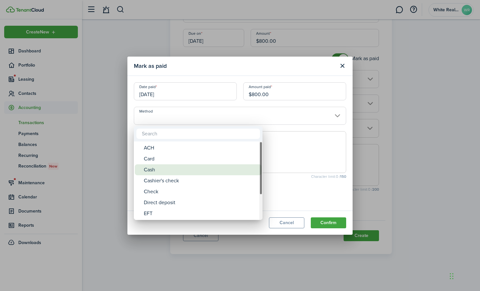
click at [150, 171] on div "Cash" at bounding box center [201, 169] width 114 height 11
type input "Cash"
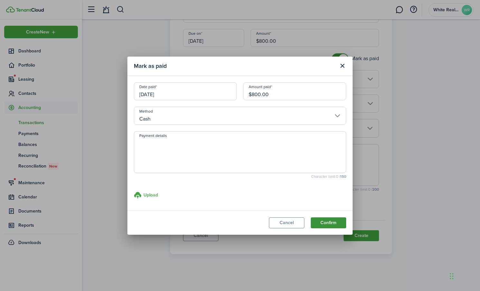
drag, startPoint x: 329, startPoint y: 222, endPoint x: 327, endPoint y: 225, distance: 3.9
click at [329, 222] on button "Confirm" at bounding box center [328, 222] width 35 height 11
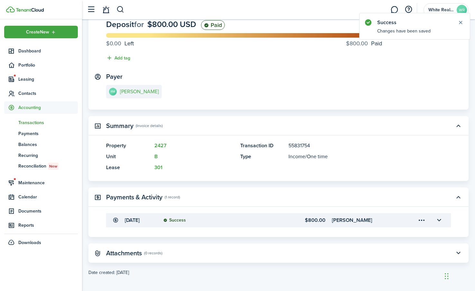
scroll to position [58, 0]
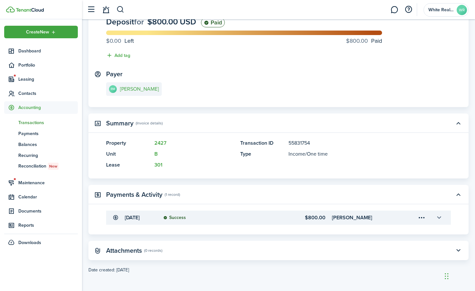
click at [438, 216] on button "button" at bounding box center [439, 217] width 11 height 11
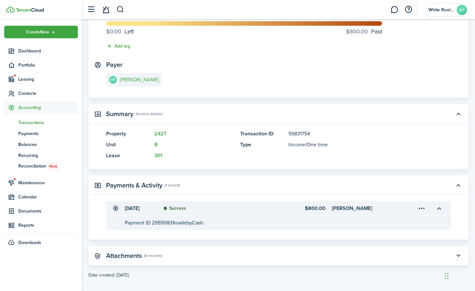
scroll to position [72, 0]
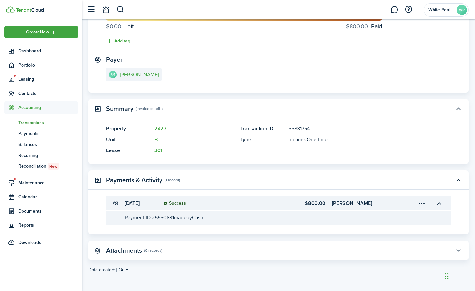
click at [421, 202] on menu-trigger-card "Open menu" at bounding box center [421, 203] width 11 height 11
click at [243, 222] on transaction-details-table-item-description "Payment ID 25550831 made by Cash." at bounding box center [278, 218] width 345 height 14
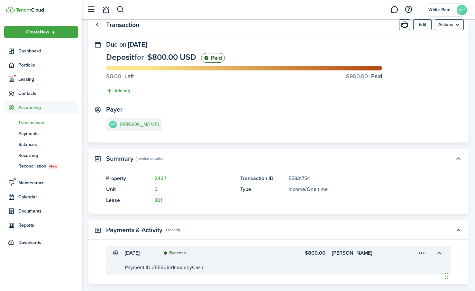
scroll to position [0, 0]
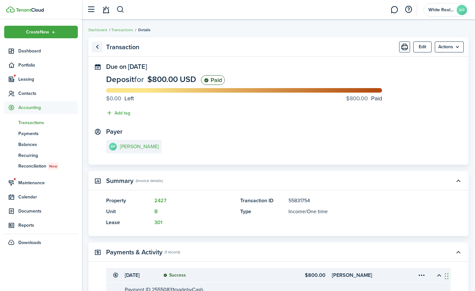
click at [98, 47] on link "Go back" at bounding box center [97, 46] width 11 height 11
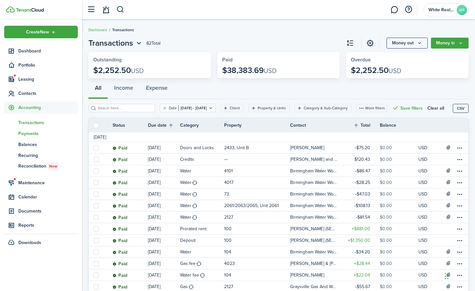
click at [30, 133] on span "Payments" at bounding box center [48, 133] width 60 height 7
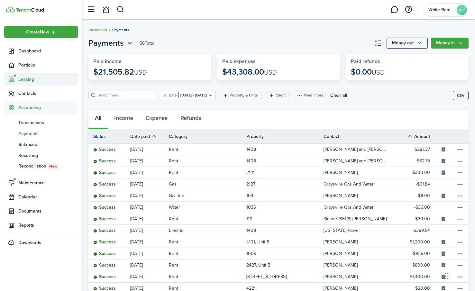
click at [28, 81] on span "Leasing" at bounding box center [48, 79] width 60 height 7
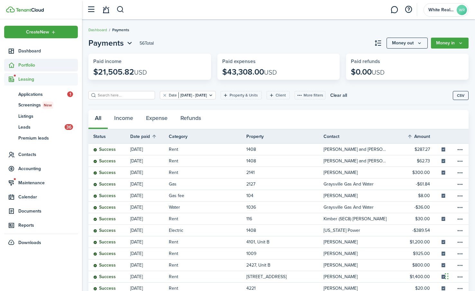
click at [31, 64] on span "Portfolio" at bounding box center [48, 65] width 60 height 7
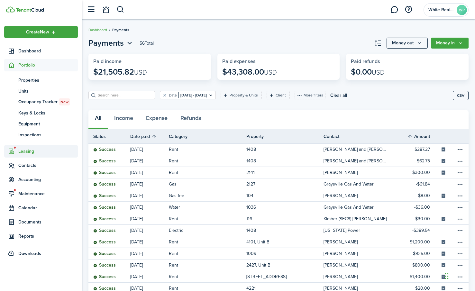
click at [32, 152] on span "Leasing" at bounding box center [48, 151] width 60 height 7
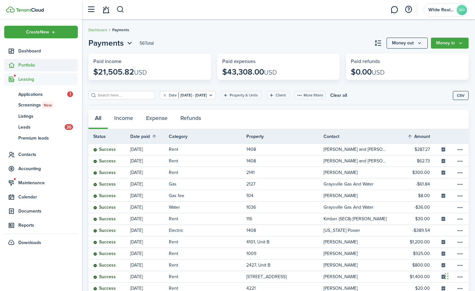
click at [32, 62] on span "Portfolio" at bounding box center [48, 65] width 60 height 7
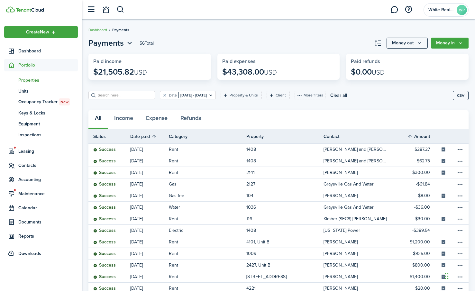
click at [31, 81] on span "Properties" at bounding box center [48, 80] width 60 height 7
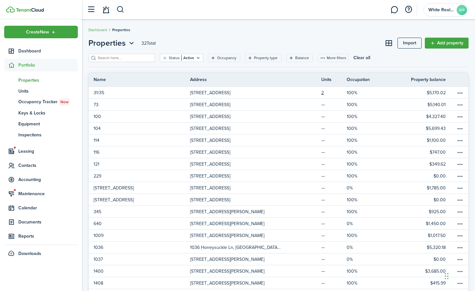
click at [111, 58] on input "search" at bounding box center [124, 58] width 57 height 6
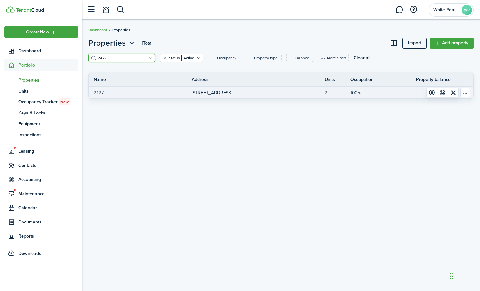
type input "2427"
click at [100, 95] on p "2427" at bounding box center [99, 92] width 10 height 7
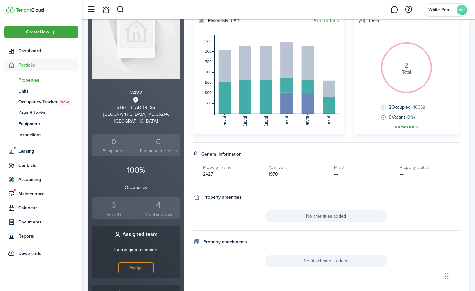
scroll to position [129, 0]
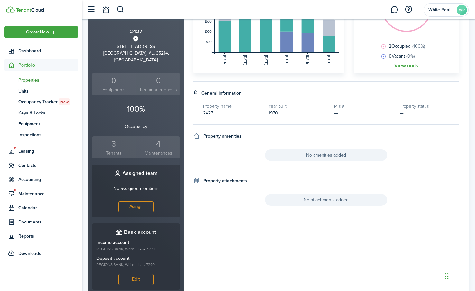
click at [110, 150] on small "Tenants" at bounding box center [113, 153] width 41 height 7
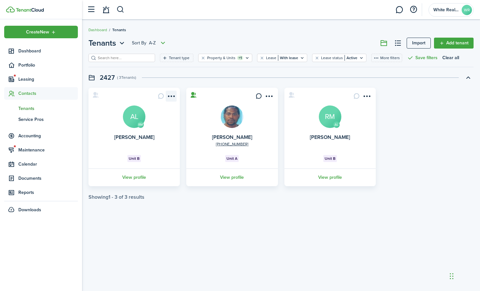
click at [172, 95] on menu-btn-icon "Open menu" at bounding box center [171, 96] width 11 height 11
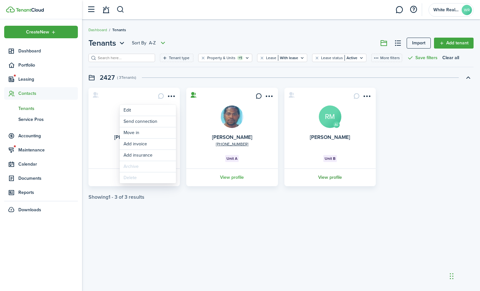
click at [330, 176] on link "View profile" at bounding box center [329, 178] width 93 height 18
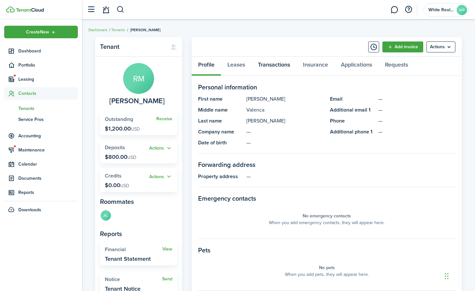
click at [278, 63] on link "Transactions" at bounding box center [274, 66] width 45 height 19
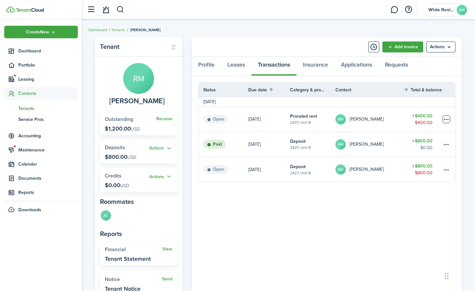
click at [445, 119] on table-menu-btn-icon at bounding box center [447, 119] width 8 height 8
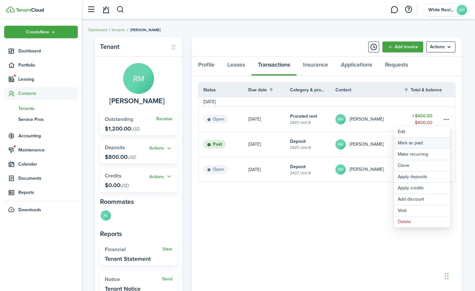
click at [412, 142] on link "Mark as paid" at bounding box center [422, 143] width 56 height 11
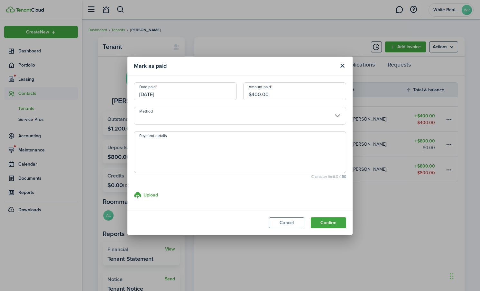
click at [167, 94] on input "[DATE]" at bounding box center [185, 91] width 103 height 18
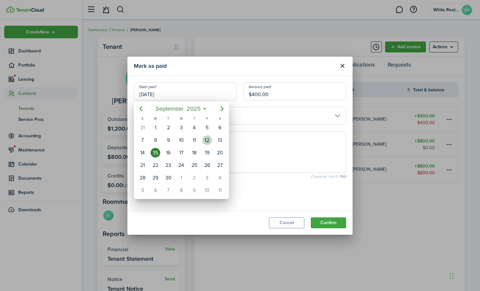
click at [206, 140] on div "12" at bounding box center [207, 140] width 10 height 10
type input "[DATE]"
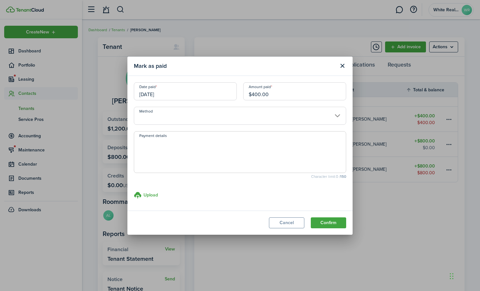
click at [337, 114] on input "Method" at bounding box center [240, 116] width 212 height 18
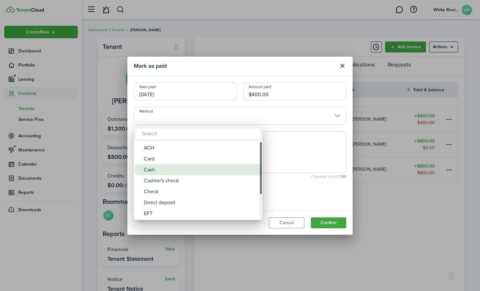
click at [152, 168] on div "Cash" at bounding box center [201, 169] width 114 height 11
type input "Cash"
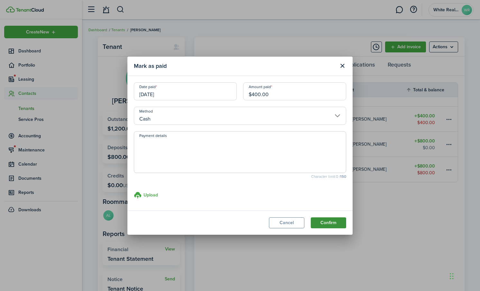
click at [329, 222] on button "Confirm" at bounding box center [328, 222] width 35 height 11
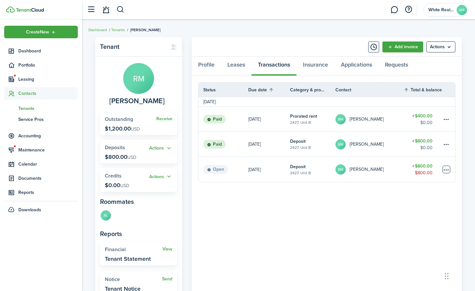
click at [446, 169] on table-menu-btn-icon at bounding box center [447, 170] width 8 height 8
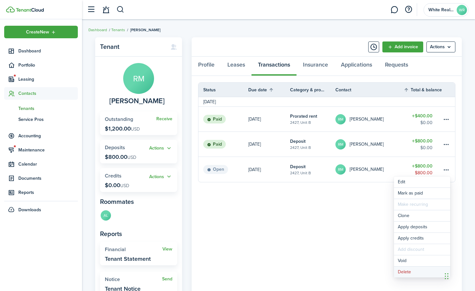
click at [405, 271] on button "Delete" at bounding box center [422, 272] width 56 height 11
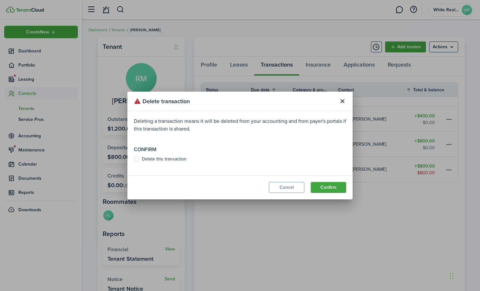
click at [136, 160] on label "Delete this transaction" at bounding box center [160, 159] width 53 height 5
click at [134, 160] on input "Delete this transaction" at bounding box center [134, 159] width 0 height 0
checkbox input "true"
click at [330, 185] on button "Confirm" at bounding box center [328, 187] width 35 height 11
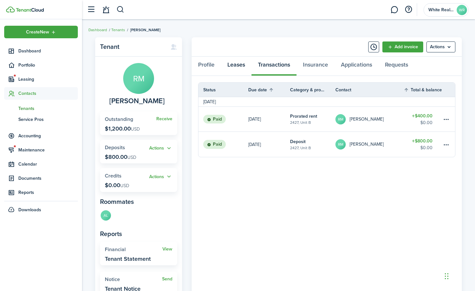
click at [234, 65] on link "Leases" at bounding box center [236, 66] width 31 height 19
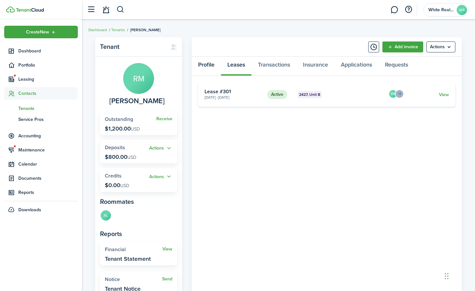
click at [206, 66] on link "Profile" at bounding box center [206, 66] width 29 height 19
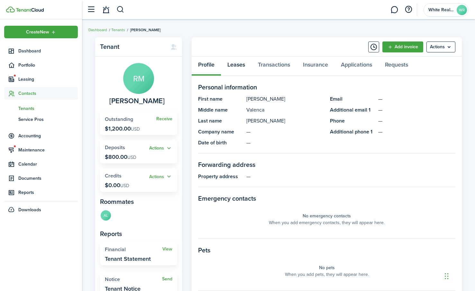
click at [237, 64] on link "Leases" at bounding box center [236, 66] width 31 height 19
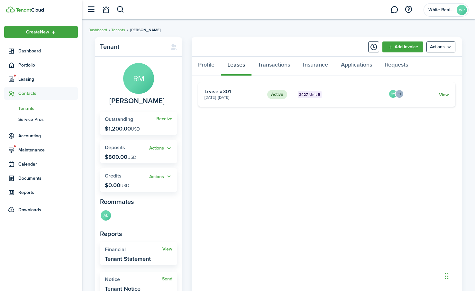
click at [445, 94] on link "View" at bounding box center [444, 94] width 10 height 7
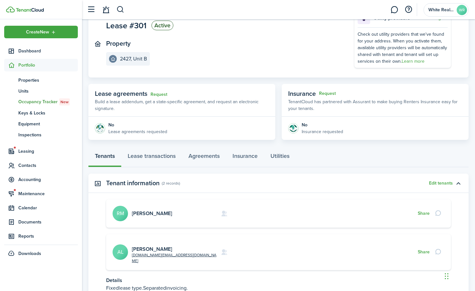
scroll to position [52, 0]
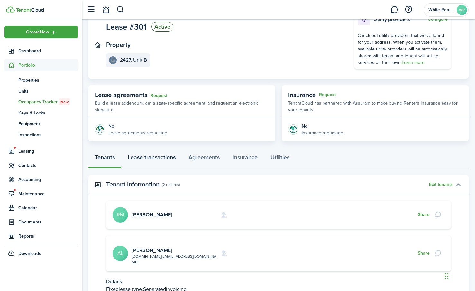
click at [151, 157] on link "Lease transactions" at bounding box center [151, 158] width 61 height 19
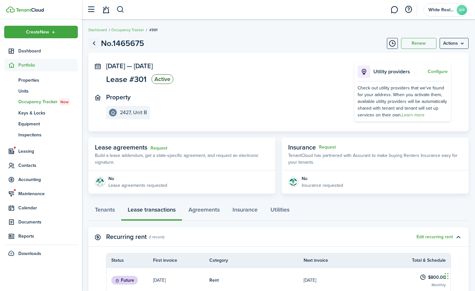
click at [95, 42] on link "Go back" at bounding box center [93, 43] width 11 height 11
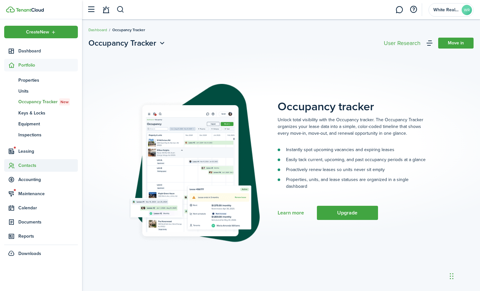
click at [33, 165] on span "Contacts" at bounding box center [48, 165] width 60 height 7
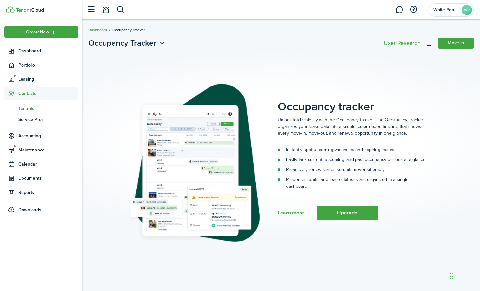
click at [31, 108] on span "Tenants" at bounding box center [48, 108] width 60 height 7
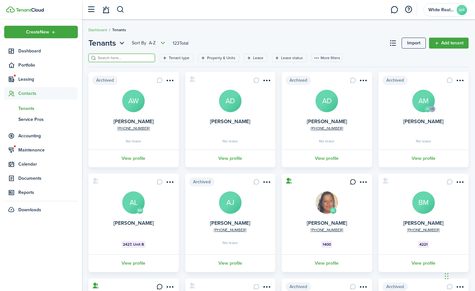
drag, startPoint x: 120, startPoint y: 59, endPoint x: 124, endPoint y: 60, distance: 3.9
click at [123, 60] on input "search" at bounding box center [124, 58] width 57 height 6
click at [33, 52] on span "Dashboard" at bounding box center [48, 51] width 60 height 7
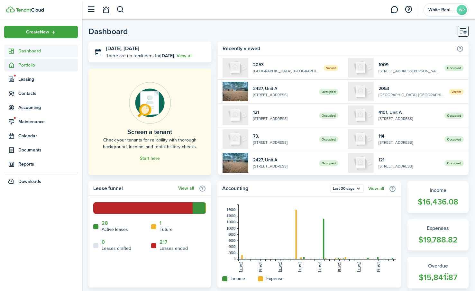
click at [33, 66] on span "Portfolio" at bounding box center [48, 65] width 60 height 7
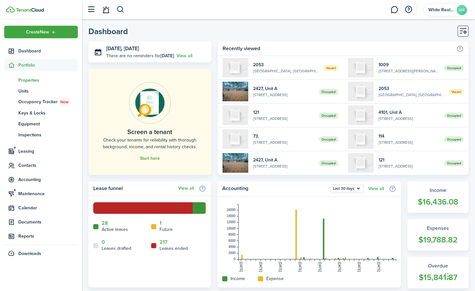
click at [32, 81] on span "Properties" at bounding box center [48, 80] width 60 height 7
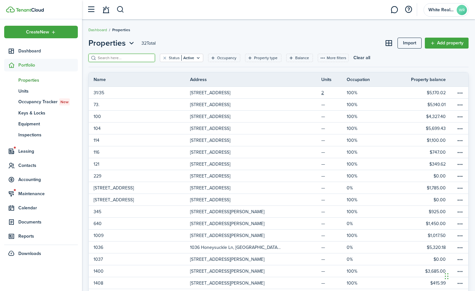
click at [112, 58] on input "search" at bounding box center [124, 58] width 57 height 6
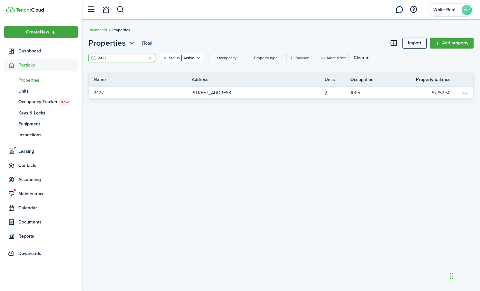
type input "2427"
click at [35, 80] on span "Properties" at bounding box center [48, 80] width 60 height 7
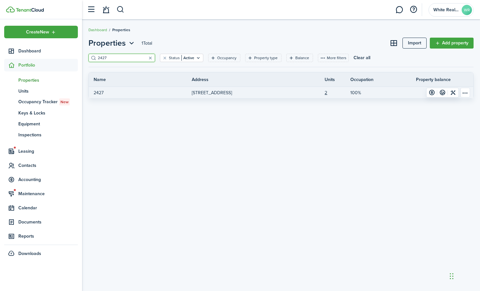
click at [98, 95] on p "2427" at bounding box center [99, 92] width 10 height 7
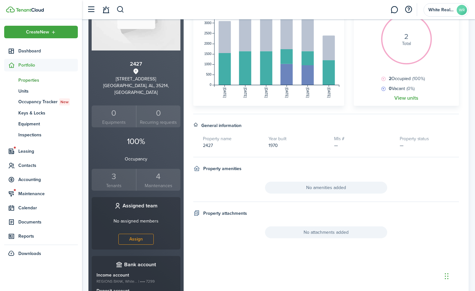
scroll to position [97, 0]
click at [114, 182] on small "Tenants" at bounding box center [113, 185] width 41 height 7
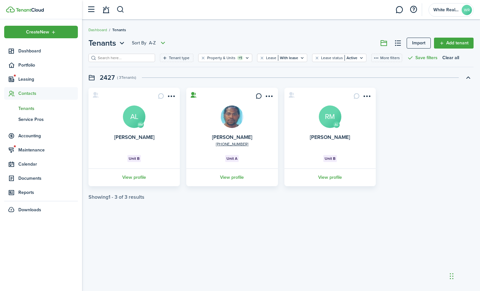
click at [336, 174] on link "View profile" at bounding box center [329, 178] width 93 height 18
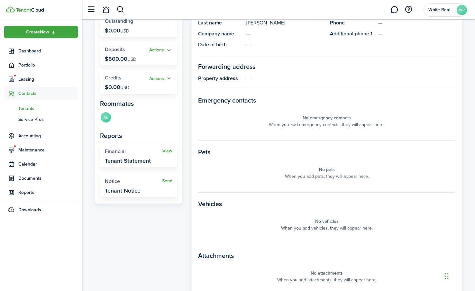
scroll to position [5, 0]
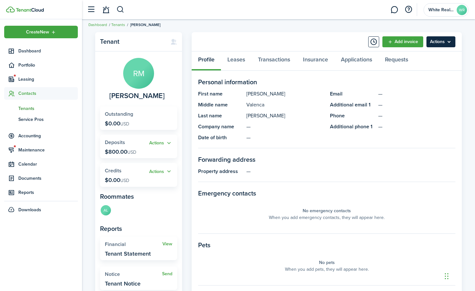
click at [447, 42] on menu-btn "Actions" at bounding box center [441, 41] width 29 height 11
click at [238, 59] on link "Leases" at bounding box center [236, 60] width 31 height 19
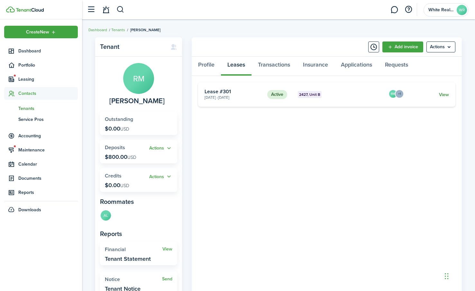
click at [445, 95] on link "View" at bounding box center [444, 94] width 10 height 7
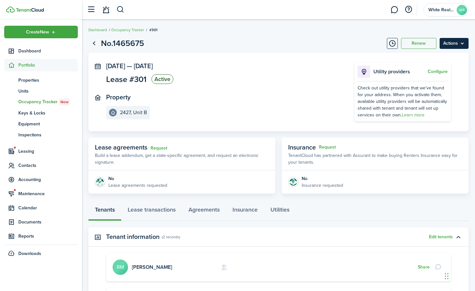
click at [455, 44] on menu-btn "Actions" at bounding box center [454, 43] width 29 height 11
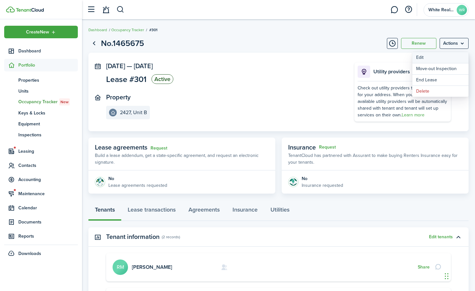
drag, startPoint x: 421, startPoint y: 58, endPoint x: 417, endPoint y: 59, distance: 4.3
click at [421, 58] on button "Edit" at bounding box center [440, 57] width 56 height 11
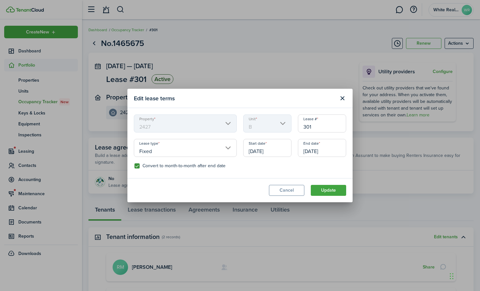
click at [227, 148] on input "Fixed" at bounding box center [185, 148] width 103 height 18
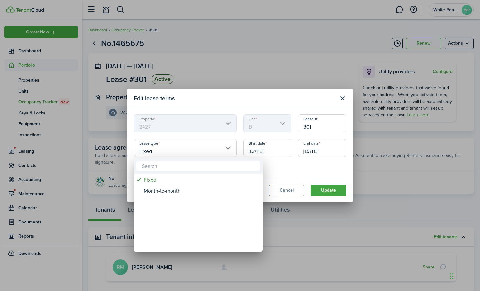
drag, startPoint x: 332, startPoint y: 169, endPoint x: 326, endPoint y: 165, distance: 6.9
click at [331, 167] on div at bounding box center [240, 146] width 583 height 394
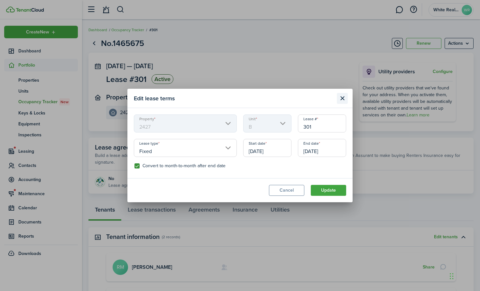
click at [343, 98] on button "Close modal" at bounding box center [342, 98] width 11 height 11
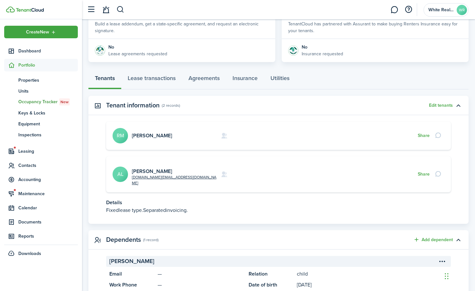
scroll to position [117, 0]
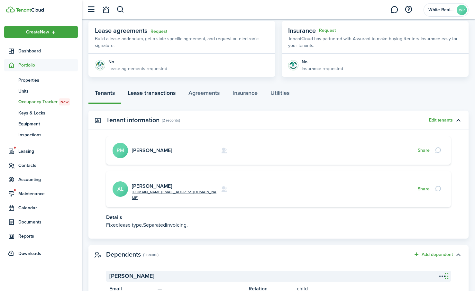
click at [163, 93] on link "Lease transactions" at bounding box center [151, 94] width 61 height 19
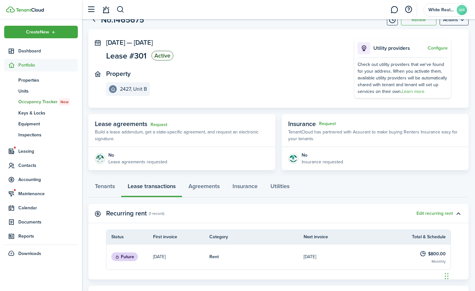
scroll to position [23, 0]
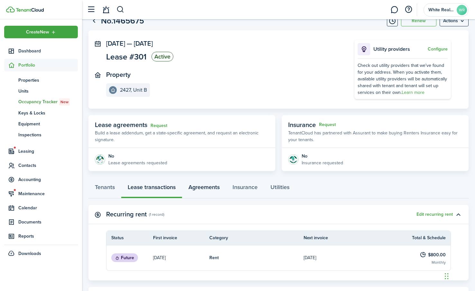
click at [206, 182] on link "Agreements" at bounding box center [204, 188] width 44 height 19
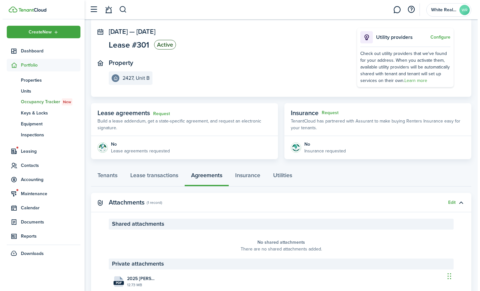
scroll to position [61, 0]
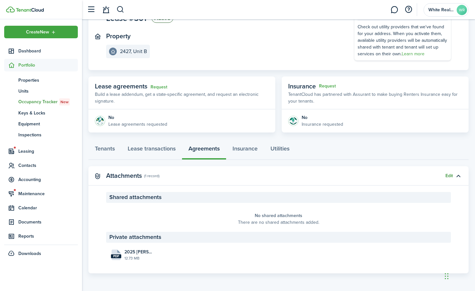
click at [448, 177] on button "Edit" at bounding box center [449, 175] width 7 height 5
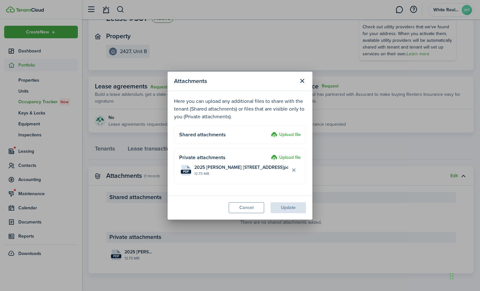
click at [281, 134] on label "Upload file" at bounding box center [286, 135] width 30 height 8
click at [269, 131] on input "Upload file" at bounding box center [269, 131] width 0 height 0
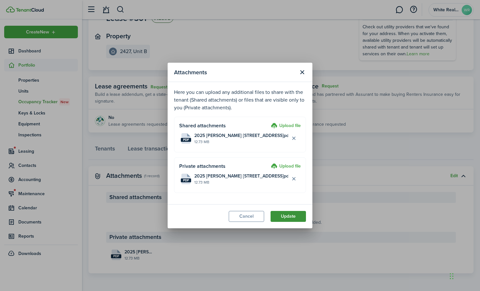
click at [289, 215] on button "Update" at bounding box center [288, 216] width 35 height 11
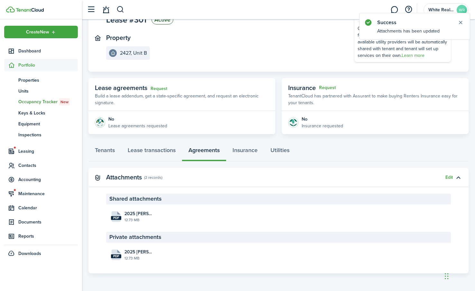
scroll to position [0, 0]
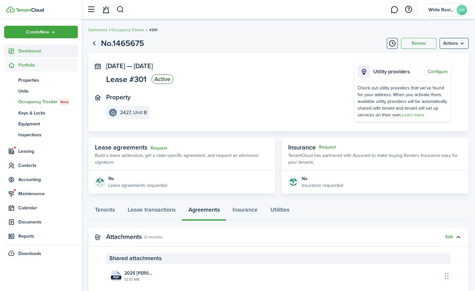
click at [29, 50] on span "Dashboard" at bounding box center [48, 51] width 60 height 7
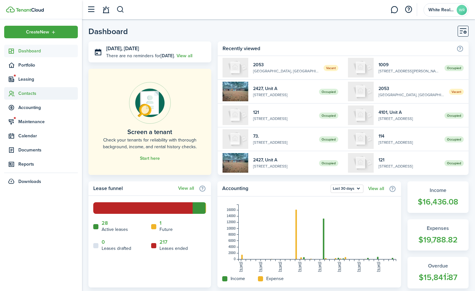
click at [25, 92] on span "Contacts" at bounding box center [48, 93] width 60 height 7
click at [26, 109] on span "Tenants" at bounding box center [48, 108] width 60 height 7
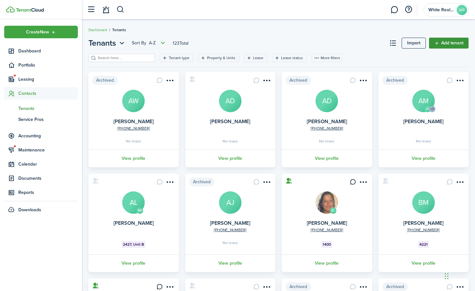
click at [444, 44] on link "Add tenant" at bounding box center [449, 43] width 40 height 11
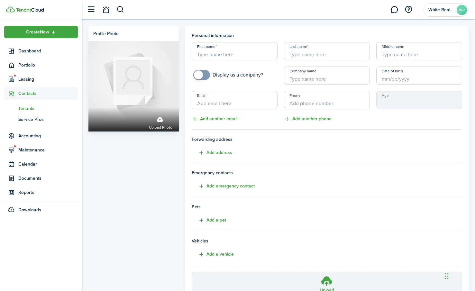
click at [206, 54] on input "First name" at bounding box center [235, 51] width 86 height 18
type input "Kayla"
click at [307, 51] on input "Last name" at bounding box center [327, 51] width 86 height 18
type input "[PERSON_NAME]"
click at [401, 59] on input "Middle name" at bounding box center [419, 51] width 86 height 18
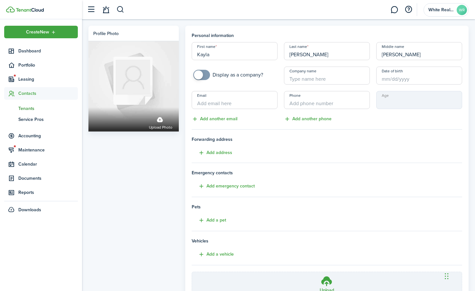
click at [402, 79] on input "Date of birth" at bounding box center [419, 76] width 86 height 18
type input "[PERSON_NAME]"
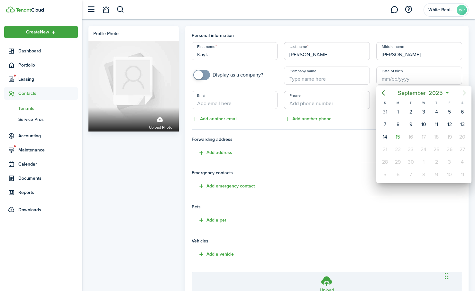
click at [391, 77] on div at bounding box center [238, 146] width 578 height 394
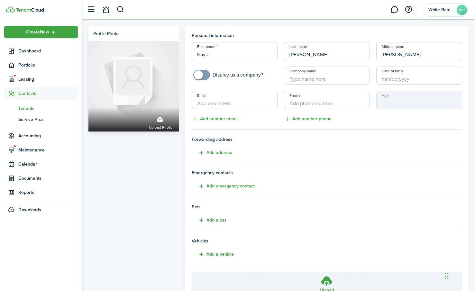
click at [391, 77] on input "Date of birth" at bounding box center [419, 76] width 86 height 18
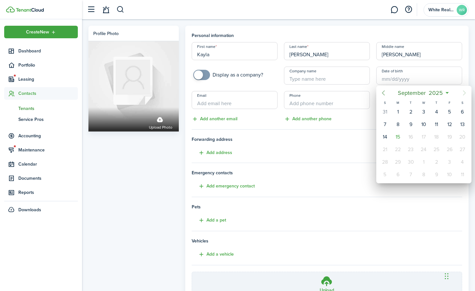
click at [384, 93] on icon "Previous page" at bounding box center [384, 93] width 8 height 8
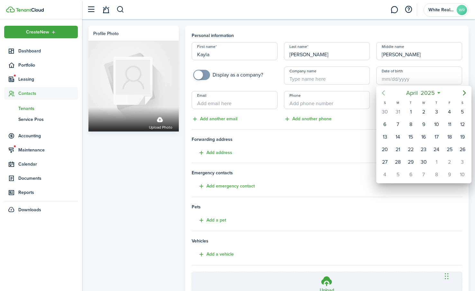
click at [384, 93] on icon "Previous page" at bounding box center [384, 93] width 8 height 8
click at [391, 79] on div at bounding box center [238, 146] width 578 height 394
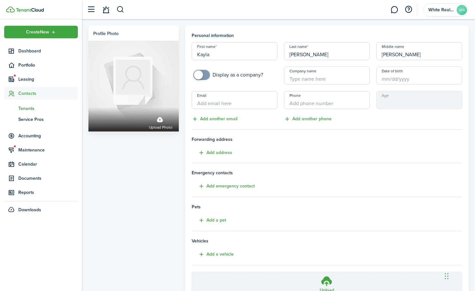
click at [391, 79] on input "Date of birth" at bounding box center [419, 76] width 86 height 18
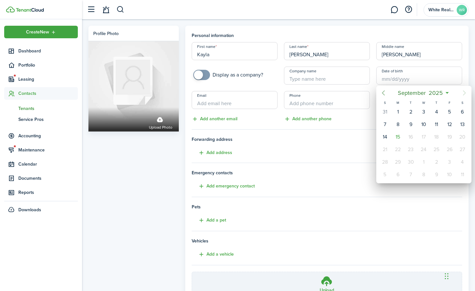
click at [382, 93] on icon "Previous page" at bounding box center [384, 93] width 8 height 8
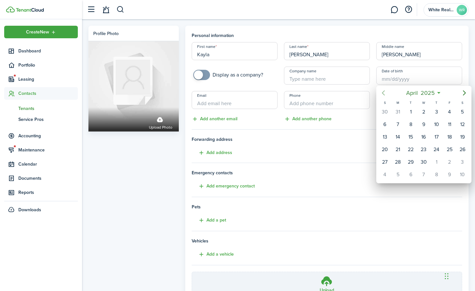
click at [382, 93] on icon "Previous page" at bounding box center [384, 93] width 8 height 8
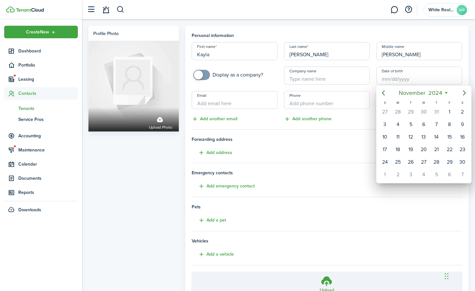
click at [447, 94] on icon at bounding box center [446, 93] width 7 height 6
click at [447, 93] on icon at bounding box center [446, 93] width 7 height 6
click at [446, 94] on icon at bounding box center [446, 93] width 7 height 6
click at [446, 91] on mbsc-button "[DATE]" at bounding box center [420, 93] width 51 height 12
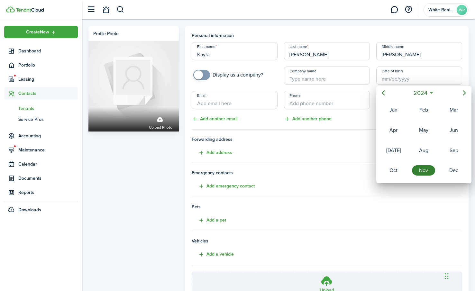
click at [446, 92] on div "2024" at bounding box center [424, 93] width 68 height 12
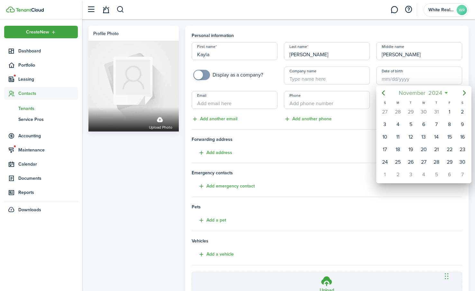
click at [446, 92] on mbsc-button "[DATE]" at bounding box center [420, 93] width 51 height 12
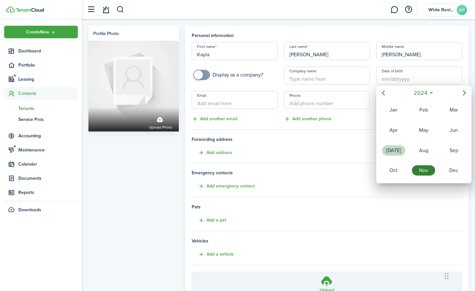
click at [399, 146] on div "[DATE]" at bounding box center [393, 150] width 23 height 10
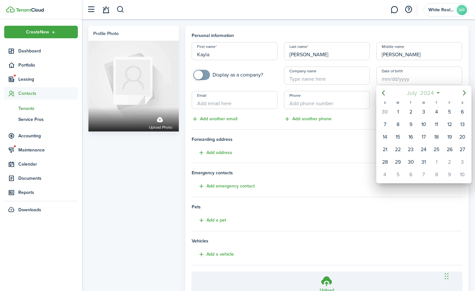
click at [438, 93] on mbsc-button "[DATE]" at bounding box center [420, 93] width 35 height 12
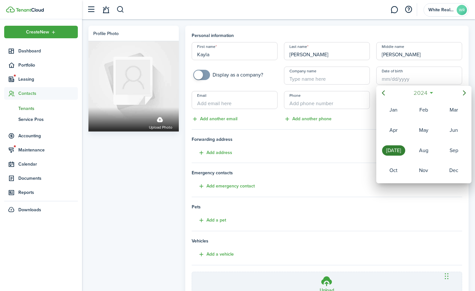
click at [430, 93] on mbsc-button "2024" at bounding box center [421, 93] width 22 height 12
click at [385, 93] on icon "Previous page" at bounding box center [384, 93] width 8 height 8
click at [384, 93] on icon "Previous page" at bounding box center [384, 93] width 8 height 8
click at [426, 110] on div "1995" at bounding box center [423, 110] width 23 height 10
click at [398, 148] on div "[DATE]" at bounding box center [393, 150] width 23 height 10
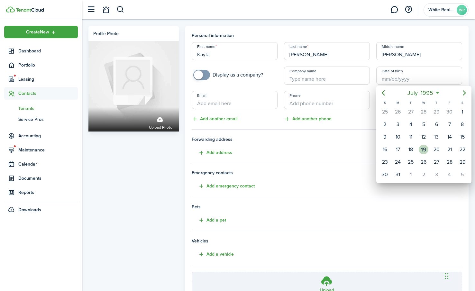
click at [425, 148] on div "19" at bounding box center [424, 150] width 10 height 10
type input "[DATE]"
type input "30"
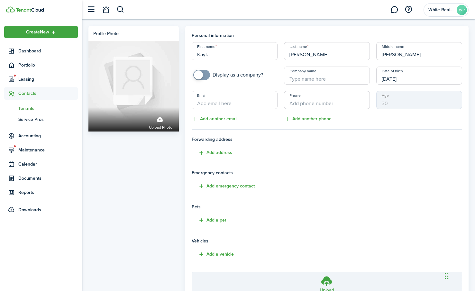
click at [217, 103] on input "Email" at bounding box center [235, 100] width 86 height 18
type input "[EMAIL_ADDRESS][DOMAIN_NAME]"
click at [289, 101] on input "+1" at bounding box center [327, 100] width 86 height 18
click at [292, 104] on input "[PHONE_NUMBER]" at bounding box center [327, 100] width 86 height 18
drag, startPoint x: 296, startPoint y: 104, endPoint x: 299, endPoint y: 108, distance: 5.1
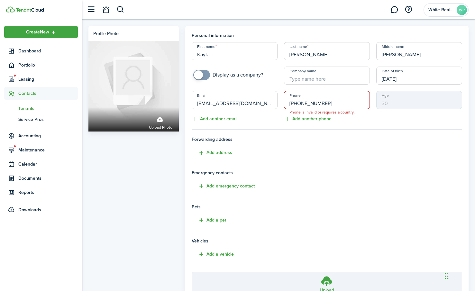
click at [297, 105] on input "[PHONE_NUMBER]" at bounding box center [327, 100] width 86 height 18
drag, startPoint x: 326, startPoint y: 105, endPoint x: 242, endPoint y: 91, distance: 85.4
click at [245, 94] on div "First name [PERSON_NAME] Last name [PERSON_NAME] Middle name [PERSON_NAME] as a…" at bounding box center [327, 82] width 277 height 81
type input "+2"
click at [364, 111] on div "Phone [PHONE_NUMBER] Phone is invalid or requires a country code Add another ph…" at bounding box center [327, 107] width 92 height 32
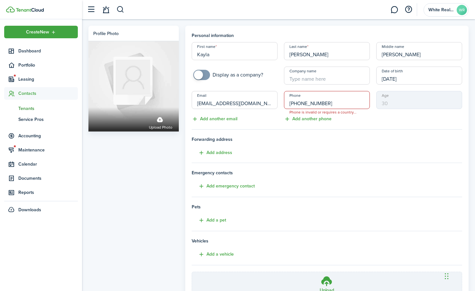
click at [354, 100] on input "[PHONE_NUMBER]" at bounding box center [327, 100] width 86 height 18
drag, startPoint x: 335, startPoint y: 102, endPoint x: 266, endPoint y: 92, distance: 69.0
click at [267, 92] on div "First name [PERSON_NAME] Last name [PERSON_NAME] Middle name [PERSON_NAME] as a…" at bounding box center [327, 82] width 277 height 81
type input "[PHONE_NUMBER]"
click at [289, 120] on button "Add another phone" at bounding box center [308, 118] width 48 height 7
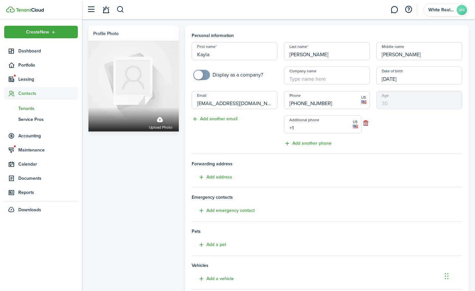
click at [294, 129] on input "+1" at bounding box center [323, 124] width 78 height 18
type input "+1"
drag, startPoint x: 268, startPoint y: 139, endPoint x: 263, endPoint y: 139, distance: 5.1
click at [265, 139] on div "Email [EMAIL_ADDRESS][DOMAIN_NAME] Add another email" at bounding box center [235, 119] width 92 height 56
click at [258, 131] on div "Email [EMAIL_ADDRESS][DOMAIN_NAME] Add another email" at bounding box center [235, 119] width 92 height 56
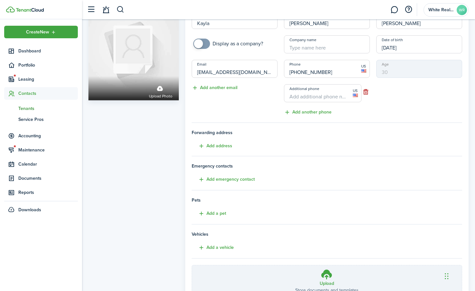
scroll to position [86, 0]
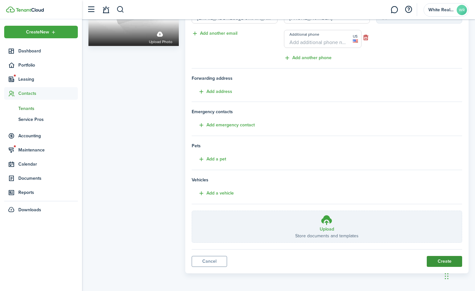
click at [438, 260] on button "Create" at bounding box center [444, 261] width 35 height 11
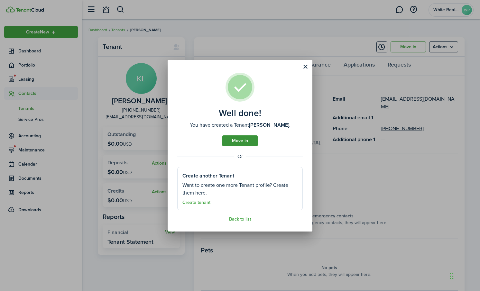
click at [240, 141] on link "Move in" at bounding box center [239, 140] width 35 height 11
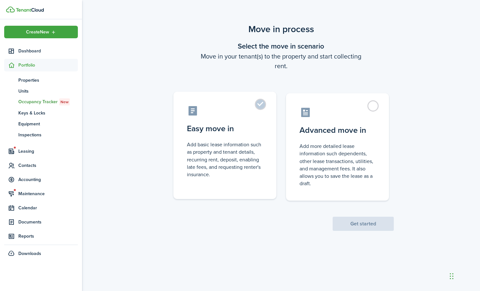
click at [221, 122] on label "Easy move in Add basic lease information such as property and tenant details, r…" at bounding box center [224, 145] width 103 height 107
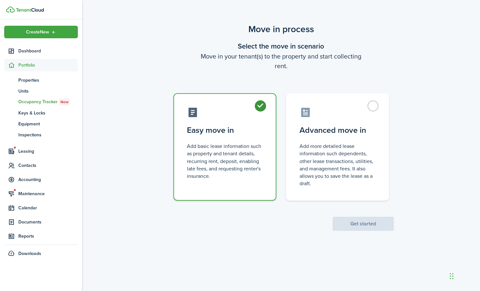
radio input "true"
drag, startPoint x: 367, startPoint y: 224, endPoint x: 362, endPoint y: 225, distance: 5.3
click at [363, 224] on button "Get started" at bounding box center [363, 224] width 61 height 14
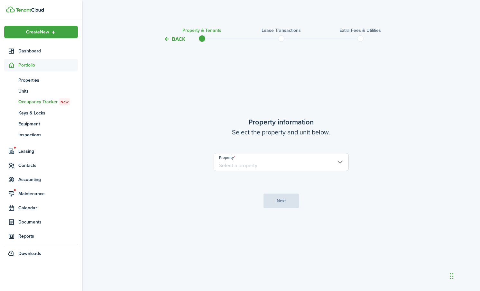
click at [338, 162] on input "Property" at bounding box center [281, 162] width 135 height 18
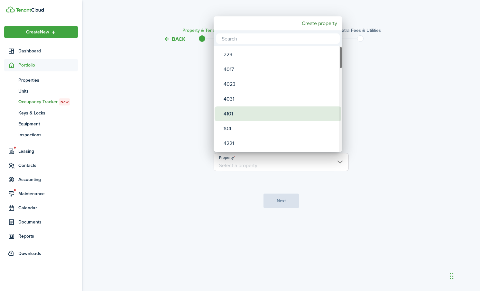
click at [234, 116] on div "4101" at bounding box center [281, 113] width 114 height 15
type input "4101"
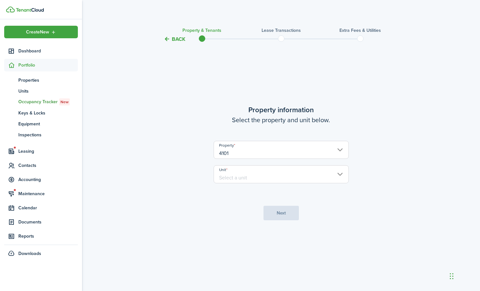
click at [249, 179] on input "Unit" at bounding box center [281, 174] width 135 height 18
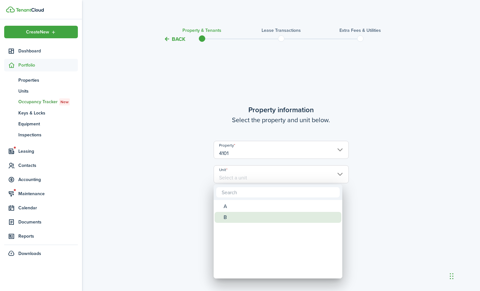
click at [224, 214] on mbsc-wheel-item "B" at bounding box center [278, 217] width 127 height 11
type input "B"
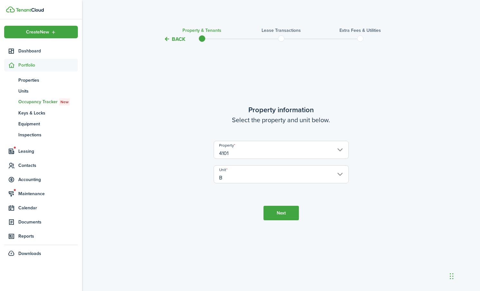
click at [284, 211] on button "Next" at bounding box center [280, 213] width 35 height 14
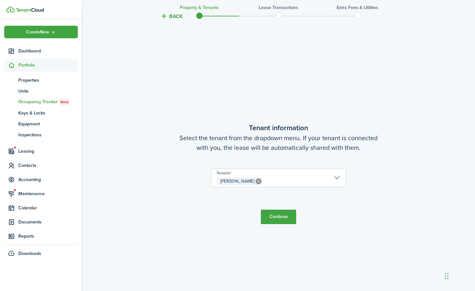
scroll to position [248, 0]
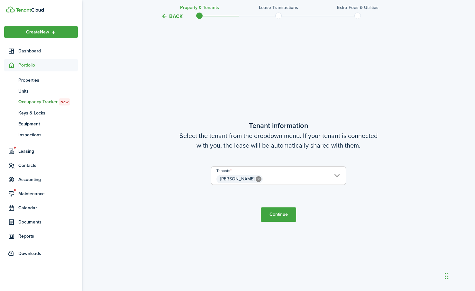
click at [274, 213] on button "Continue" at bounding box center [278, 214] width 35 height 14
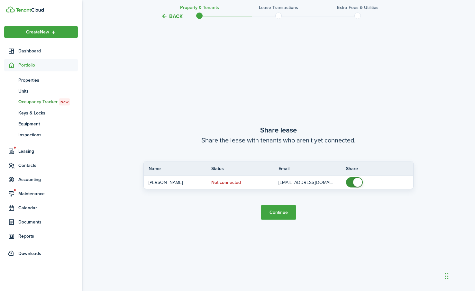
scroll to position [539, 0]
click at [280, 209] on button "Continue" at bounding box center [278, 211] width 35 height 14
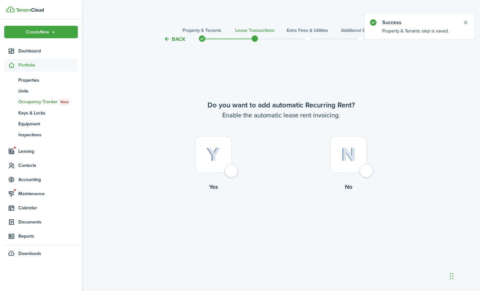
click at [217, 157] on img at bounding box center [213, 155] width 14 height 14
radio input "true"
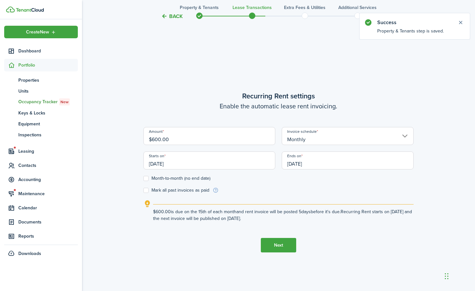
scroll to position [248, 0]
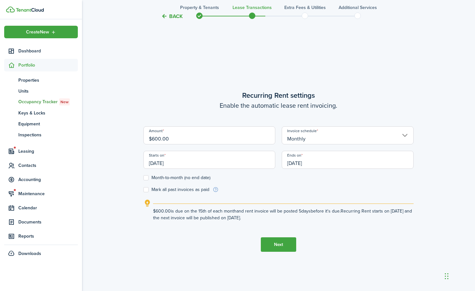
click at [170, 140] on input "$600.00" at bounding box center [209, 135] width 132 height 18
click at [187, 163] on input "[DATE]" at bounding box center [209, 160] width 132 height 18
type input "$900.00"
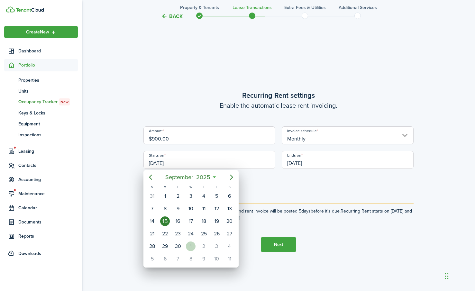
drag, startPoint x: 194, startPoint y: 245, endPoint x: 182, endPoint y: 250, distance: 13.1
click at [193, 246] on div "1" at bounding box center [191, 247] width 10 height 10
type input "[DATE]"
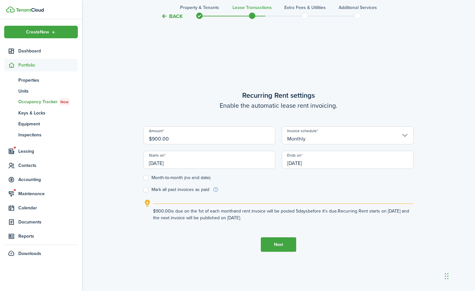
click at [318, 165] on input "[DATE]" at bounding box center [348, 160] width 132 height 18
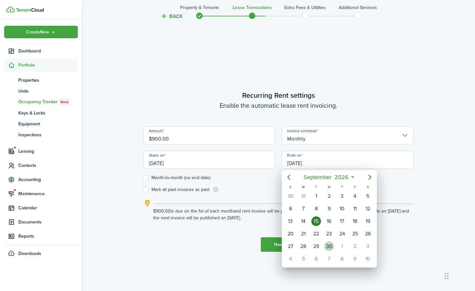
click at [327, 240] on div "30" at bounding box center [329, 246] width 13 height 12
type input "[DATE]"
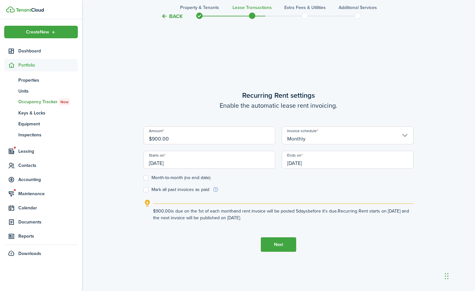
click at [278, 241] on button "Next" at bounding box center [278, 244] width 35 height 14
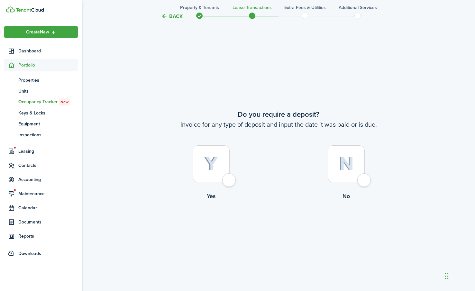
scroll to position [539, 0]
click at [203, 163] on div at bounding box center [211, 163] width 37 height 37
radio input "true"
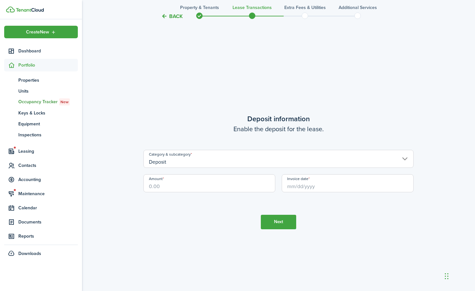
scroll to position [830, 0]
click at [211, 191] on input "Amount" at bounding box center [209, 183] width 132 height 18
click at [304, 185] on input "Invoice date" at bounding box center [348, 183] width 132 height 18
type input "$900.00"
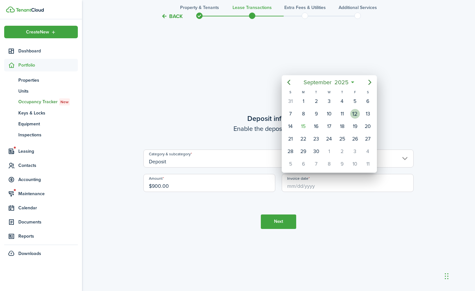
click at [355, 111] on div "12" at bounding box center [355, 114] width 10 height 10
type input "[DATE]"
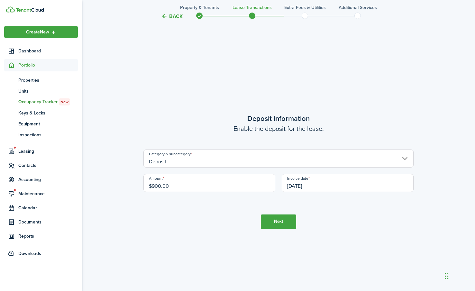
click at [274, 220] on button "Next" at bounding box center [278, 222] width 35 height 14
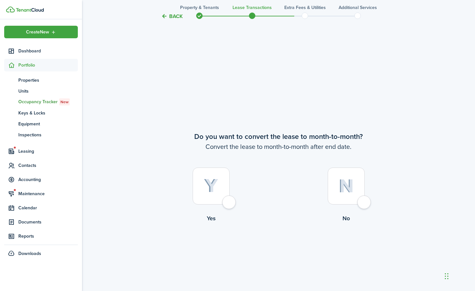
scroll to position [1121, 0]
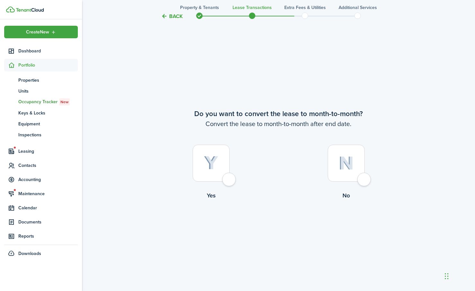
drag, startPoint x: 227, startPoint y: 179, endPoint x: 230, endPoint y: 189, distance: 10.0
click at [227, 180] on div at bounding box center [211, 163] width 37 height 37
radio input "true"
drag, startPoint x: 275, startPoint y: 223, endPoint x: 280, endPoint y: 222, distance: 5.2
click at [275, 223] on button "Continue" at bounding box center [278, 226] width 35 height 14
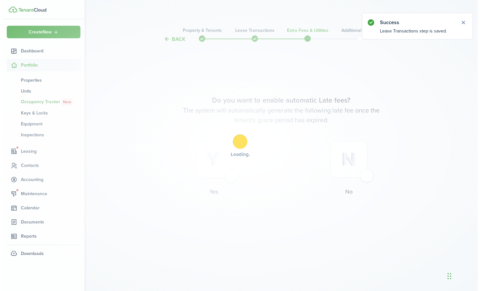
scroll to position [0, 0]
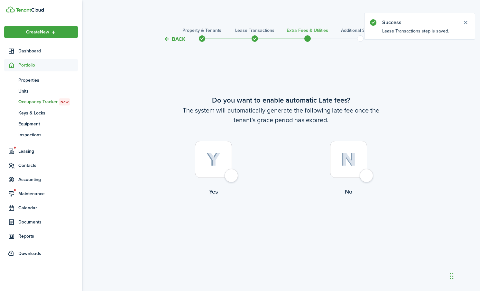
click at [229, 178] on div at bounding box center [213, 159] width 37 height 37
radio input "true"
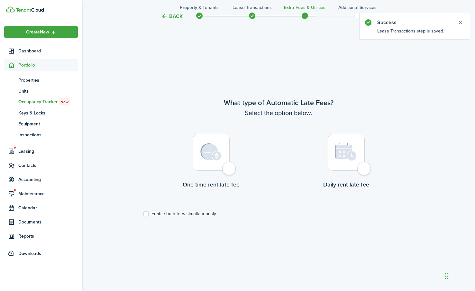
scroll to position [248, 0]
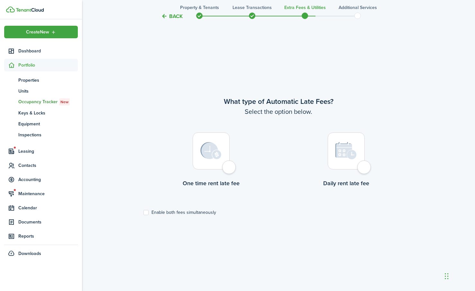
click at [223, 165] on div at bounding box center [211, 151] width 37 height 37
radio input "true"
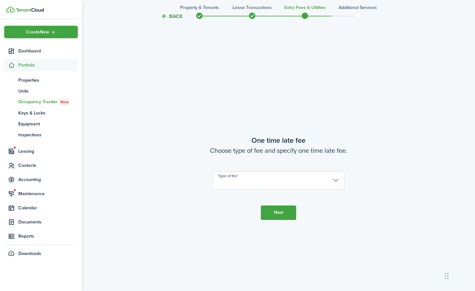
scroll to position [539, 0]
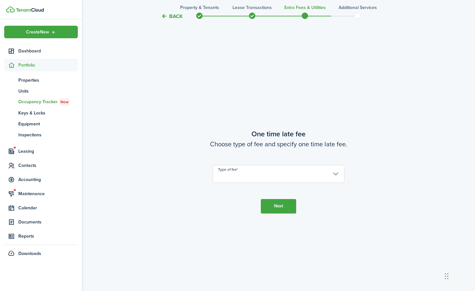
click at [335, 174] on input "Type of fee" at bounding box center [279, 174] width 132 height 18
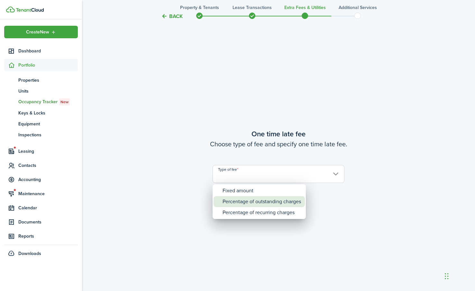
click at [246, 202] on div "Percentage of outstanding charges" at bounding box center [262, 201] width 78 height 11
type input "Percentage of outstanding charges"
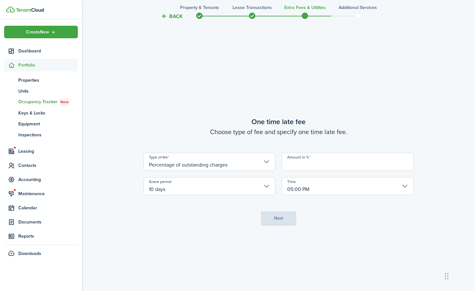
click at [299, 163] on input "Amount in %" at bounding box center [348, 162] width 132 height 18
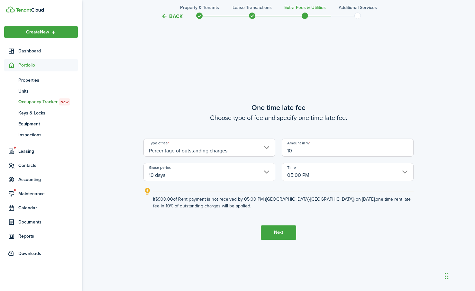
click at [266, 171] on input "10 days" at bounding box center [209, 172] width 132 height 18
type input "10"
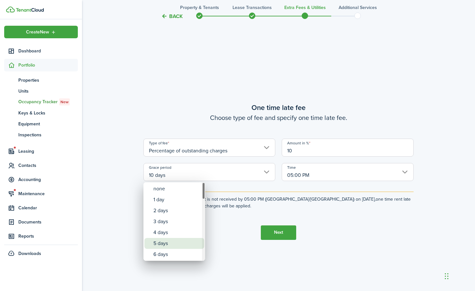
drag, startPoint x: 164, startPoint y: 244, endPoint x: 169, endPoint y: 245, distance: 5.0
click at [164, 244] on div "5 days" at bounding box center [176, 243] width 47 height 11
type input "5 days"
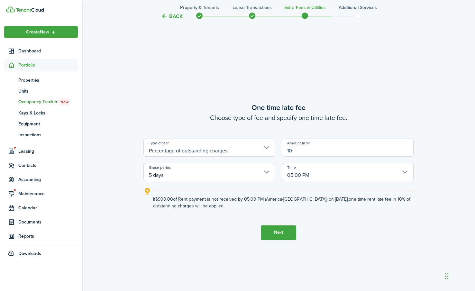
drag, startPoint x: 273, startPoint y: 232, endPoint x: 278, endPoint y: 232, distance: 4.5
click at [278, 232] on button "Next" at bounding box center [278, 233] width 35 height 14
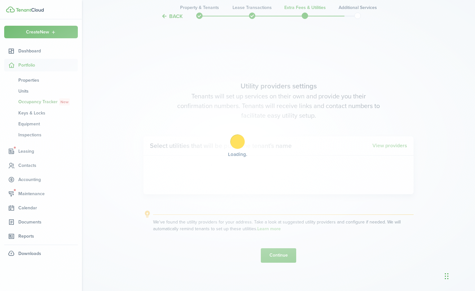
scroll to position [830, 0]
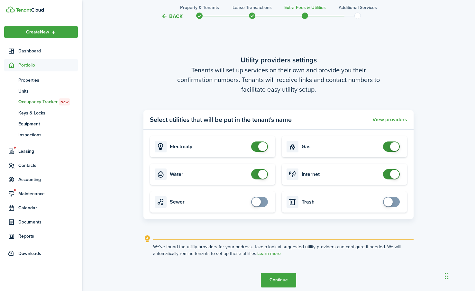
drag, startPoint x: 258, startPoint y: 146, endPoint x: 261, endPoint y: 165, distance: 19.0
click at [258, 146] on span at bounding box center [259, 147] width 6 height 10
drag, startPoint x: 265, startPoint y: 151, endPoint x: 263, endPoint y: 136, distance: 14.3
click at [263, 141] on card "Electricity" at bounding box center [212, 146] width 125 height 21
checkbox input "true"
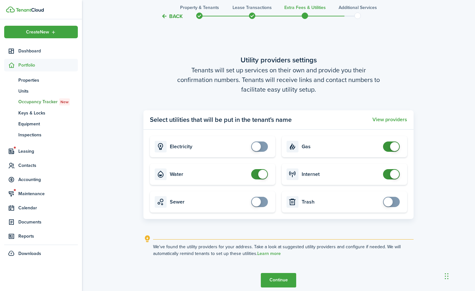
click at [263, 151] on span at bounding box center [259, 147] width 6 height 10
checkbox input "true"
click at [263, 198] on span at bounding box center [259, 202] width 6 height 10
checkbox input "true"
click at [395, 203] on span at bounding box center [391, 202] width 6 height 10
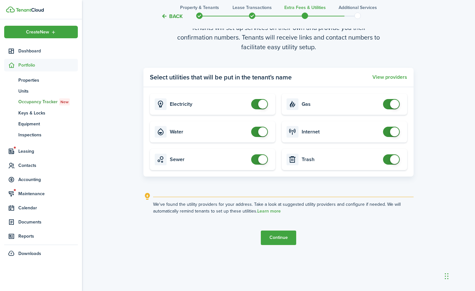
scroll to position [873, 0]
click at [278, 238] on button "Continue" at bounding box center [278, 237] width 35 height 14
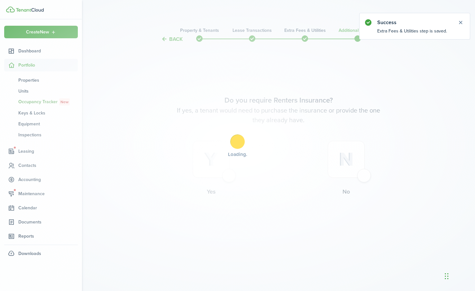
scroll to position [0, 0]
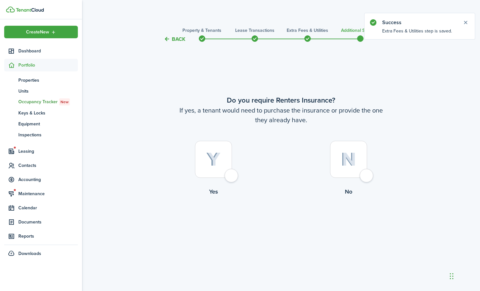
click at [364, 174] on div at bounding box center [348, 159] width 37 height 37
radio input "true"
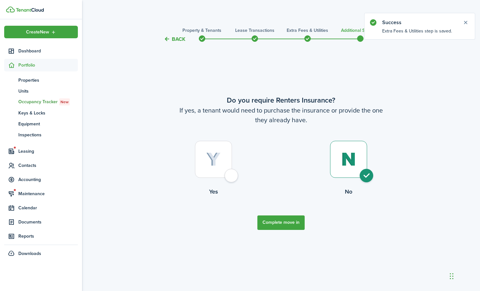
click at [276, 226] on button "Complete move in" at bounding box center [280, 223] width 47 height 14
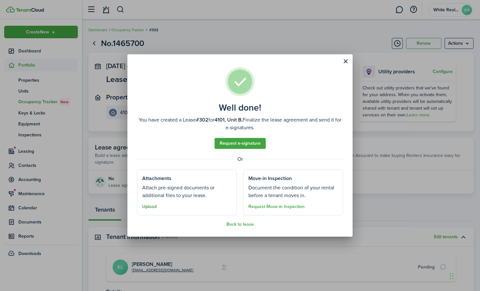
click at [153, 205] on button "Upload" at bounding box center [149, 206] width 14 height 5
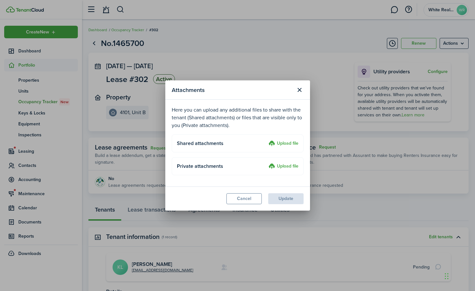
click at [284, 144] on label "Upload file" at bounding box center [284, 144] width 30 height 8
click at [266, 140] on input "Upload file" at bounding box center [266, 140] width 0 height 0
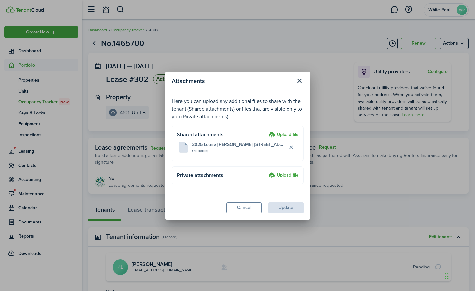
click at [288, 174] on label "Upload file" at bounding box center [284, 176] width 30 height 8
click at [266, 172] on input "Upload file" at bounding box center [266, 172] width 0 height 0
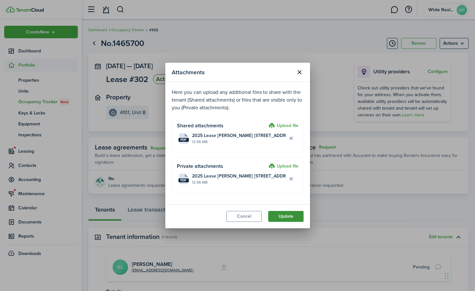
click at [287, 218] on button "Update" at bounding box center [285, 216] width 35 height 11
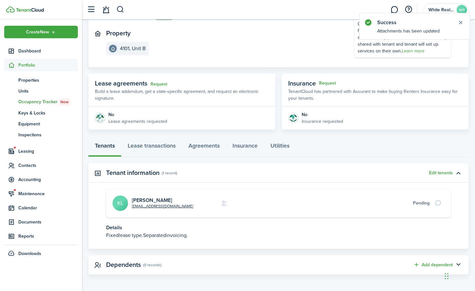
scroll to position [65, 0]
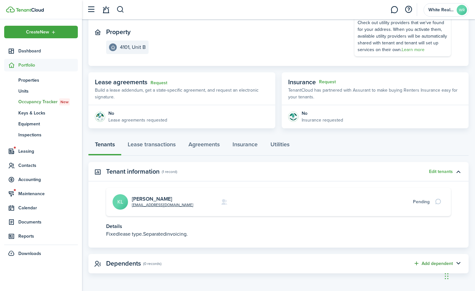
click at [435, 264] on button "Add dependent" at bounding box center [433, 263] width 40 height 7
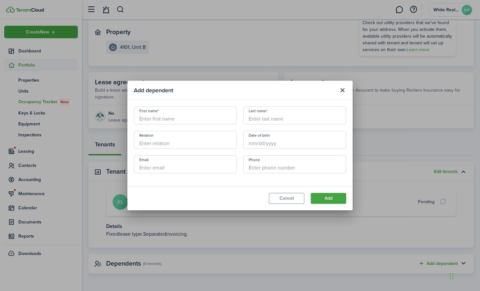
click at [155, 118] on input "First name" at bounding box center [185, 115] width 103 height 18
type input "[PERSON_NAME]"
click at [263, 114] on input "Last name" at bounding box center [294, 115] width 103 height 18
type input "Green"
click at [153, 138] on input "Relation" at bounding box center [185, 140] width 103 height 18
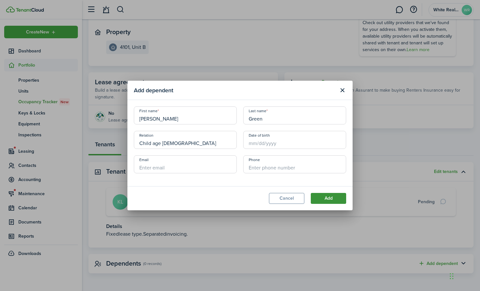
type input "Child age [DEMOGRAPHIC_DATA]"
click at [326, 196] on button "Add" at bounding box center [328, 198] width 35 height 11
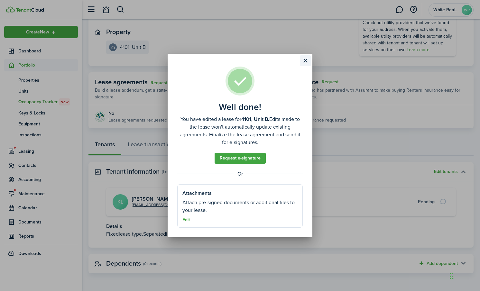
click at [305, 60] on button "Close modal" at bounding box center [305, 60] width 11 height 11
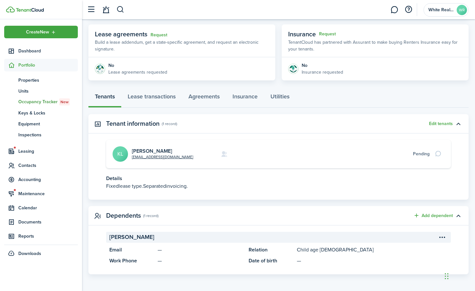
scroll to position [114, 0]
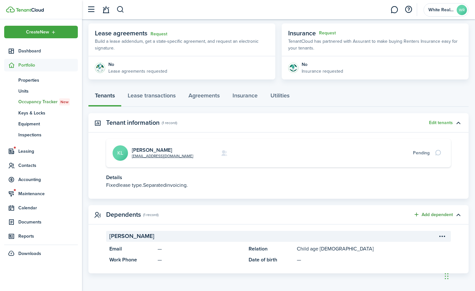
click at [441, 214] on button "Add dependent" at bounding box center [433, 214] width 40 height 7
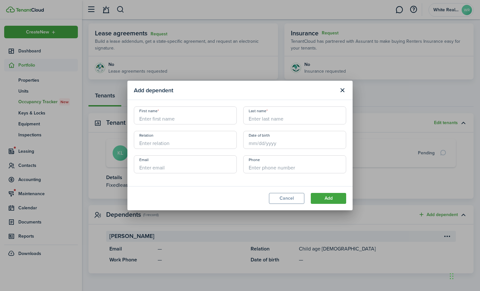
click at [147, 119] on input "First name" at bounding box center [185, 115] width 103 height 18
type input "Alyja"
click at [270, 119] on input "Last name" at bounding box center [294, 115] width 103 height 18
type input "Green"
click at [144, 144] on input "Relation" at bounding box center [185, 140] width 103 height 18
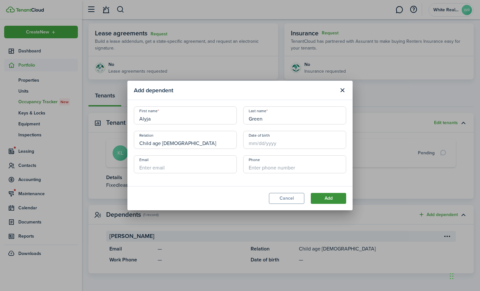
type input "Child age [DEMOGRAPHIC_DATA]"
click at [324, 198] on button "Add" at bounding box center [328, 198] width 35 height 11
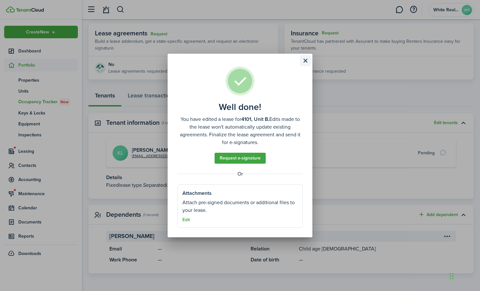
click at [305, 60] on button "Close modal" at bounding box center [305, 60] width 11 height 11
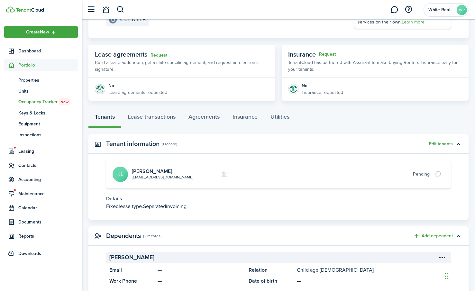
scroll to position [97, 0]
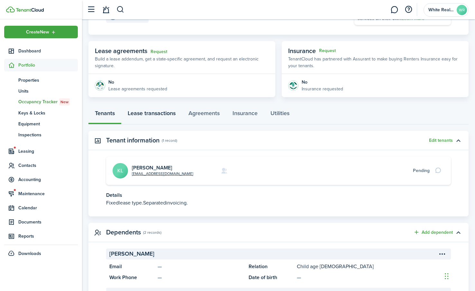
click at [152, 114] on link "Lease transactions" at bounding box center [151, 114] width 61 height 19
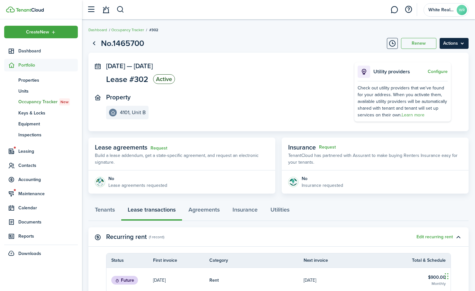
click at [456, 43] on menu-btn "Actions" at bounding box center [454, 43] width 29 height 11
click at [221, 115] on panel-main-section "Property [STREET_ADDRESS]" at bounding box center [220, 107] width 229 height 26
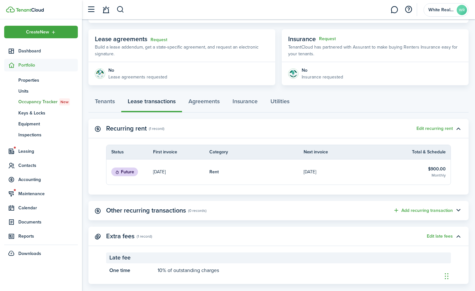
scroll to position [119, 0]
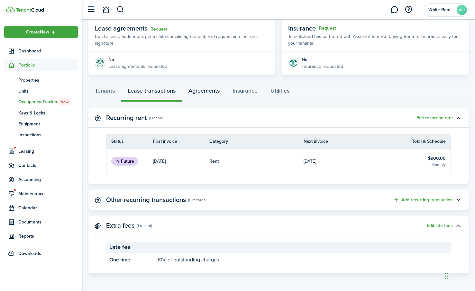
click at [208, 90] on link "Agreements" at bounding box center [204, 92] width 44 height 19
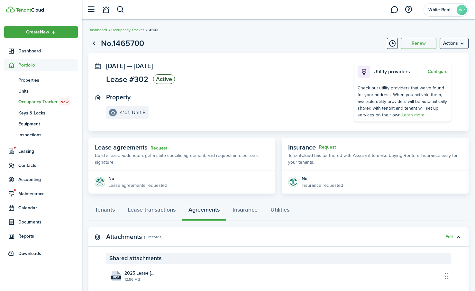
scroll to position [60, 0]
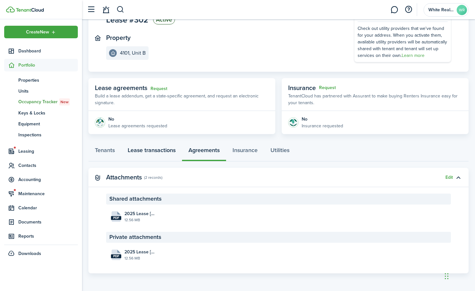
click at [144, 150] on link "Lease transactions" at bounding box center [151, 151] width 61 height 19
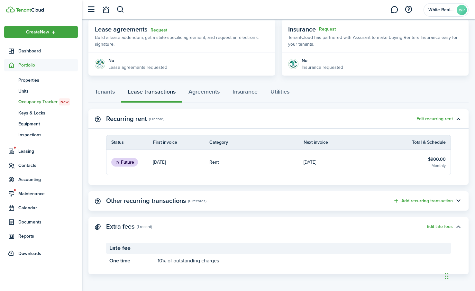
scroll to position [119, 0]
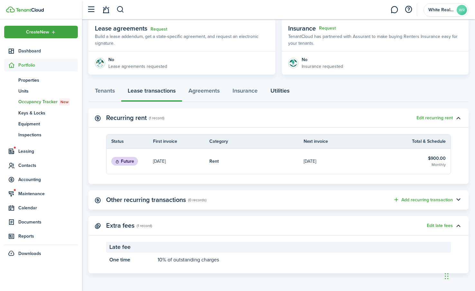
click at [284, 90] on link "Utilities" at bounding box center [280, 92] width 32 height 19
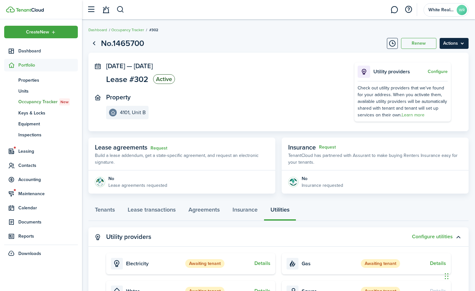
click at [451, 44] on menu-btn "Actions" at bounding box center [454, 43] width 29 height 11
click at [207, 96] on panel-main-section "Property [STREET_ADDRESS]" at bounding box center [220, 107] width 229 height 26
click at [110, 45] on h1 "No.1465700" at bounding box center [122, 43] width 43 height 12
click at [93, 43] on link "Go back" at bounding box center [93, 43] width 11 height 11
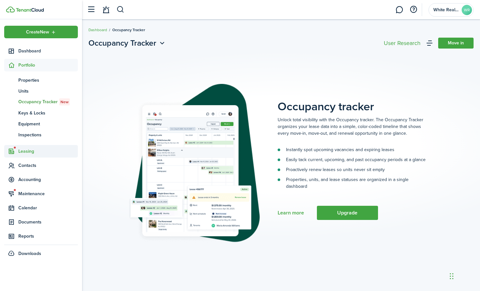
click at [26, 151] on span "Leasing" at bounding box center [48, 151] width 60 height 7
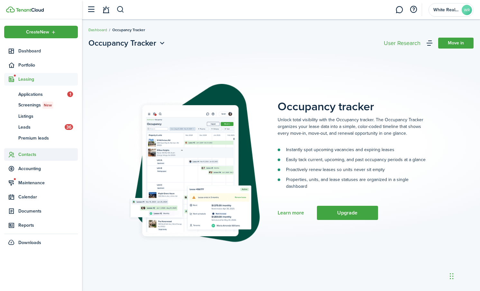
click at [28, 154] on span "Contacts" at bounding box center [48, 154] width 60 height 7
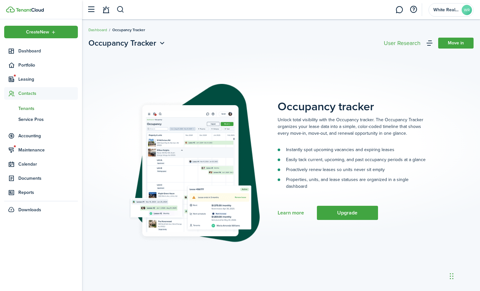
click at [29, 108] on span "Tenants" at bounding box center [48, 108] width 60 height 7
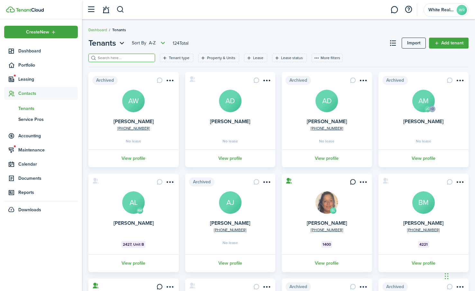
click at [112, 58] on input "search" at bounding box center [124, 58] width 57 height 6
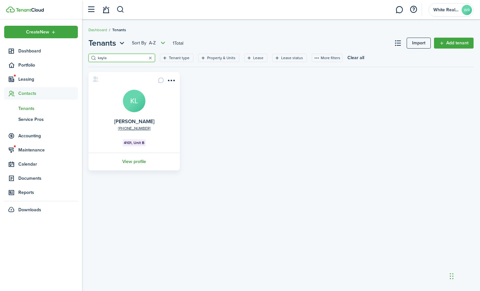
type input "kayla"
click at [132, 161] on link "View profile" at bounding box center [134, 162] width 93 height 18
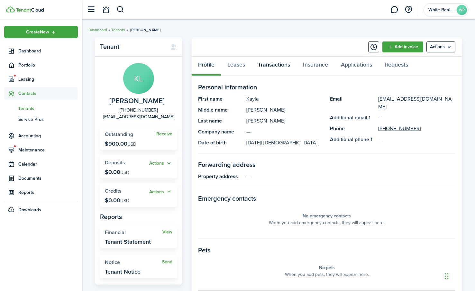
click at [274, 64] on link "Transactions" at bounding box center [274, 66] width 45 height 19
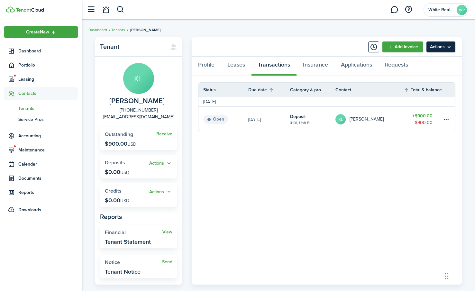
click at [438, 46] on menu-btn "Actions" at bounding box center [441, 46] width 29 height 11
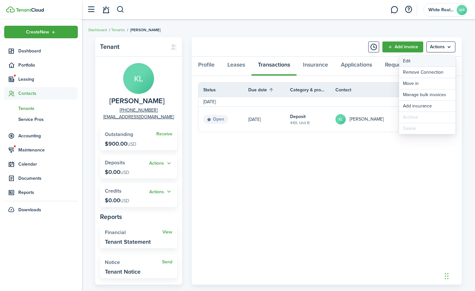
click at [407, 60] on link "Edit" at bounding box center [427, 61] width 56 height 11
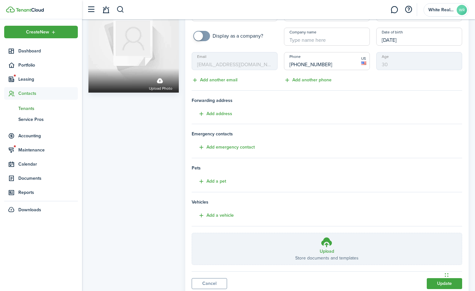
scroll to position [61, 0]
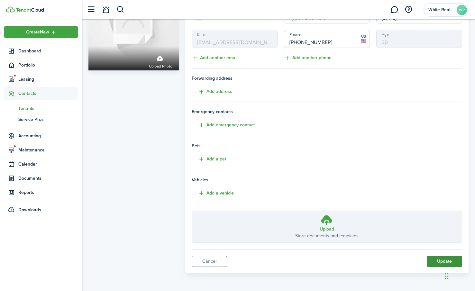
drag, startPoint x: 439, startPoint y: 260, endPoint x: 433, endPoint y: 257, distance: 7.2
click at [438, 258] on button "Update" at bounding box center [444, 261] width 35 height 11
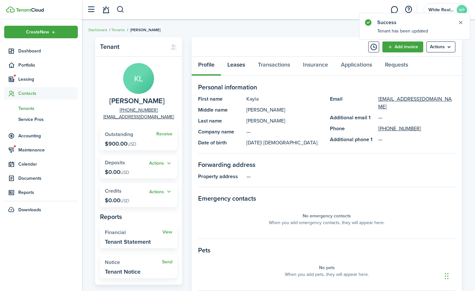
click at [239, 66] on link "Leases" at bounding box center [236, 66] width 31 height 19
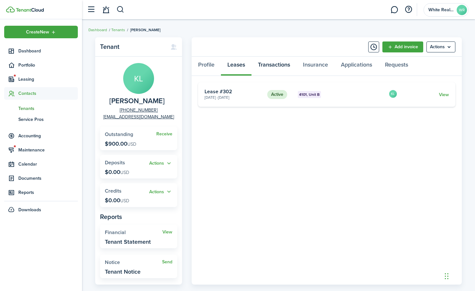
click at [270, 62] on link "Transactions" at bounding box center [274, 66] width 45 height 19
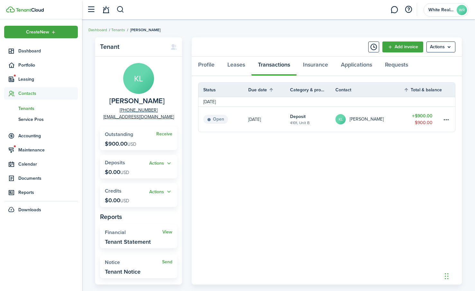
click at [447, 279] on div "Chat Widget" at bounding box center [459, 275] width 32 height 31
click at [403, 45] on link "Add invoice" at bounding box center [403, 46] width 41 height 11
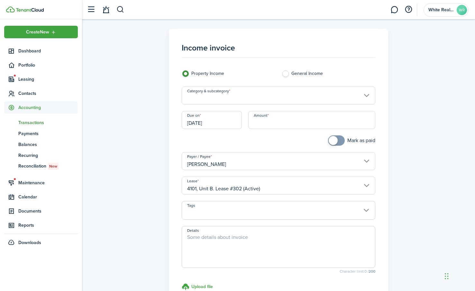
click at [368, 95] on input "Category & subcategory" at bounding box center [278, 96] width 193 height 18
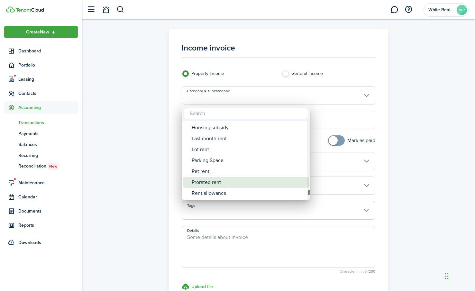
click at [215, 183] on div "Prorated rent" at bounding box center [249, 182] width 114 height 11
type input "Rent / Prorated rent"
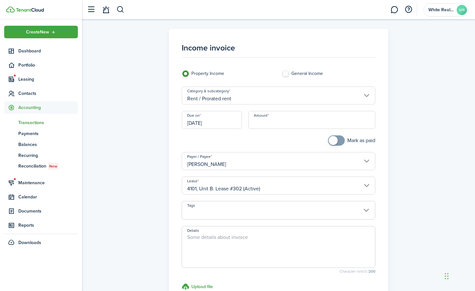
drag, startPoint x: 255, startPoint y: 121, endPoint x: 273, endPoint y: 130, distance: 20.7
click at [255, 122] on input "Amount" at bounding box center [311, 120] width 127 height 18
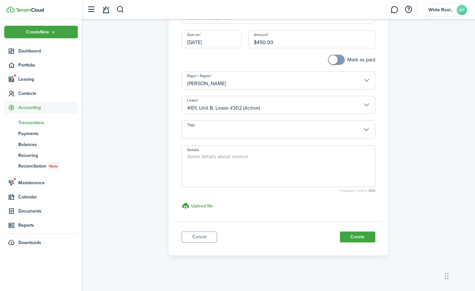
scroll to position [82, 0]
type input "$450.00"
click at [206, 158] on textarea "Details" at bounding box center [278, 167] width 193 height 31
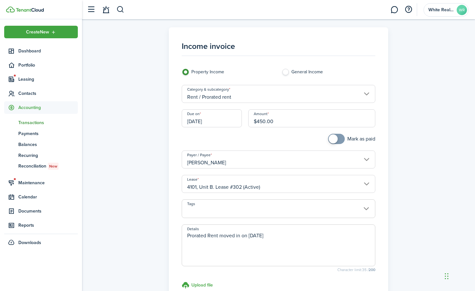
scroll to position [0, 0]
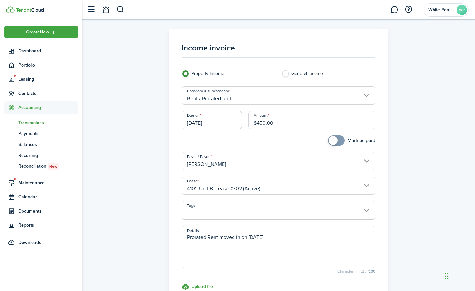
click at [218, 122] on input "[DATE]" at bounding box center [212, 120] width 60 height 18
type textarea "Prorated Rent moved in on [DATE]"
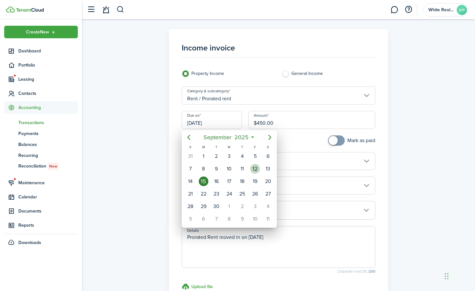
click at [257, 170] on div "12" at bounding box center [255, 169] width 10 height 10
type input "[DATE]"
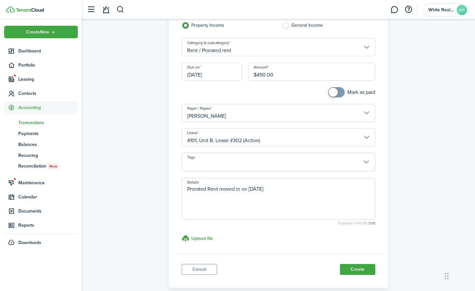
scroll to position [82, 0]
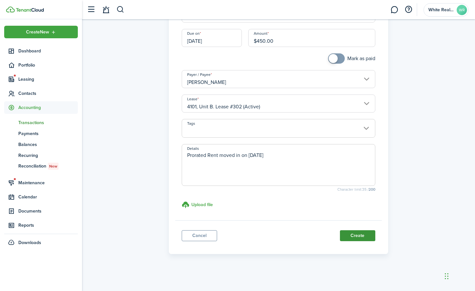
click at [355, 235] on button "Create" at bounding box center [357, 235] width 35 height 11
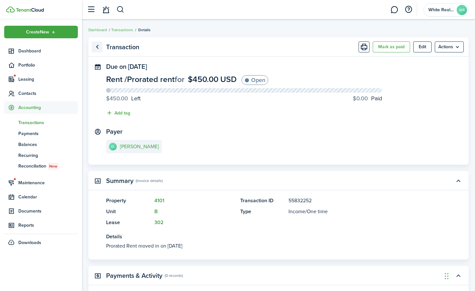
click at [97, 47] on link "Go back" at bounding box center [97, 46] width 11 height 11
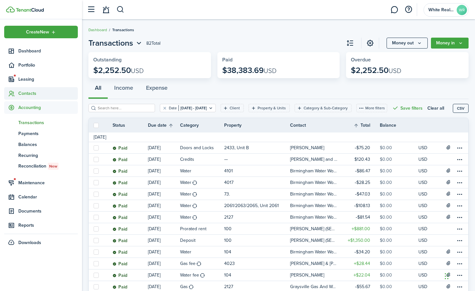
click at [30, 92] on span "Contacts" at bounding box center [48, 93] width 60 height 7
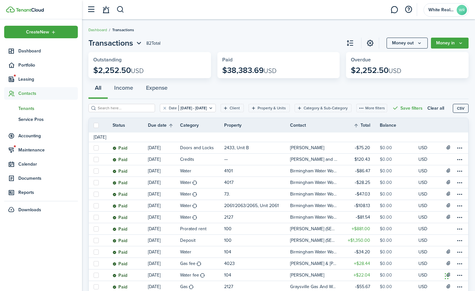
click at [32, 106] on span "Tenants" at bounding box center [48, 108] width 60 height 7
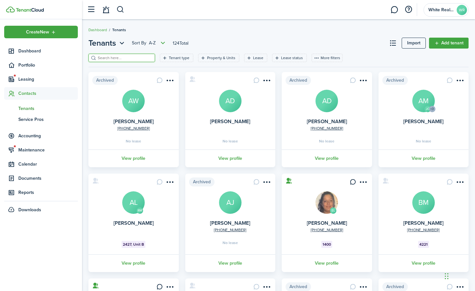
click at [122, 59] on input "search" at bounding box center [124, 58] width 57 height 6
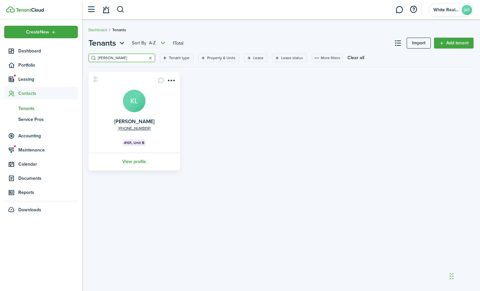
type input "[PERSON_NAME]"
click at [136, 102] on avatar-text "KL" at bounding box center [134, 101] width 23 height 23
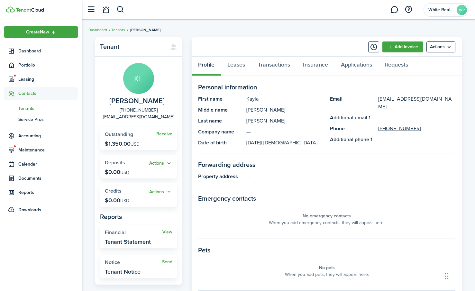
click at [163, 163] on button "Actions" at bounding box center [160, 163] width 23 height 7
click at [126, 174] on link "Add" at bounding box center [144, 176] width 56 height 11
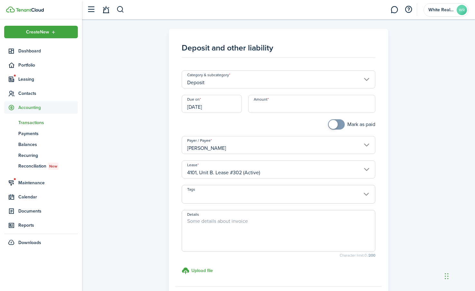
click at [279, 109] on input "Amount" at bounding box center [311, 104] width 127 height 18
type input "$900.00"
drag, startPoint x: 331, startPoint y: 126, endPoint x: 339, endPoint y: 127, distance: 8.4
checkbox input "true"
click at [338, 127] on span at bounding box center [333, 124] width 9 height 9
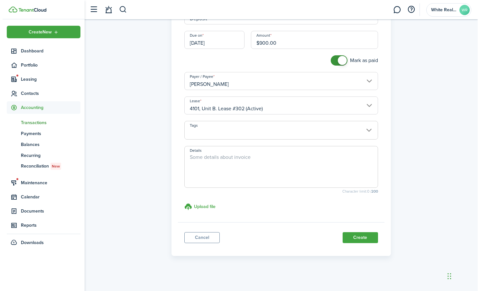
scroll to position [66, 0]
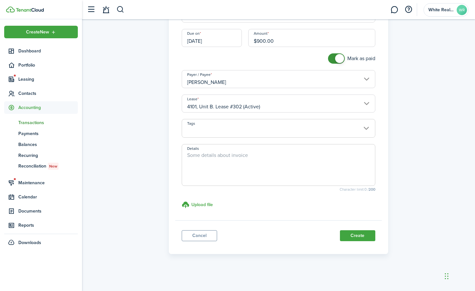
click at [195, 158] on textarea "Details" at bounding box center [278, 167] width 193 height 31
type textarea "Deposit"
click at [359, 235] on button "Create" at bounding box center [357, 235] width 35 height 11
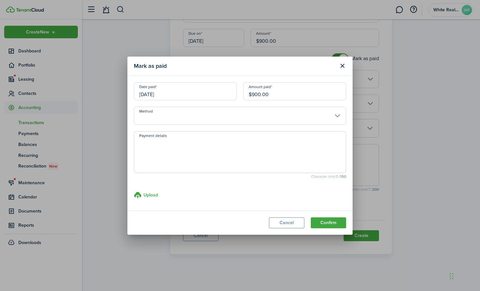
click at [337, 114] on input "Method" at bounding box center [240, 116] width 212 height 18
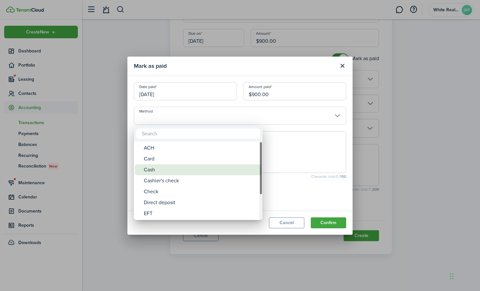
click at [169, 169] on div "Cash" at bounding box center [201, 169] width 114 height 11
type input "Cash"
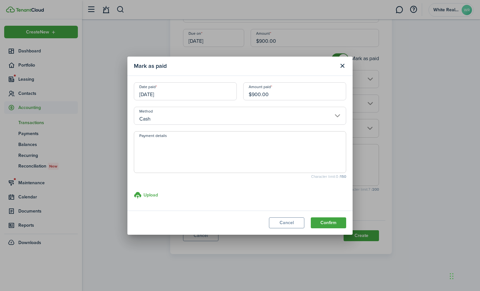
click at [169, 143] on textarea "Payment details" at bounding box center [240, 154] width 212 height 31
type textarea "Deposit"
click at [324, 224] on button "Confirm" at bounding box center [328, 222] width 35 height 11
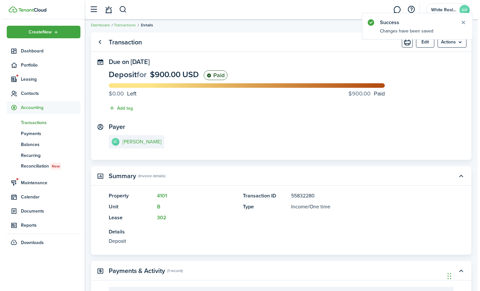
scroll to position [81, 0]
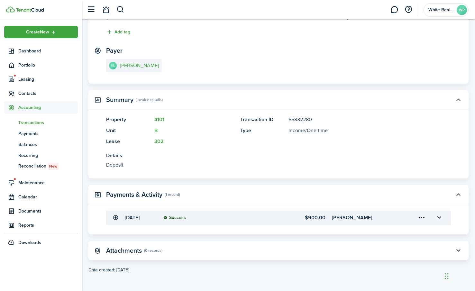
click at [421, 218] on menu-trigger-card "Open menu" at bounding box center [421, 217] width 11 height 11
click at [380, 230] on button "Edit" at bounding box center [399, 231] width 56 height 11
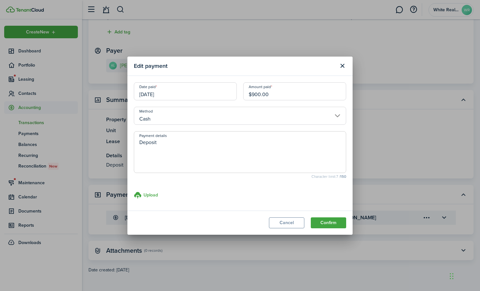
click at [164, 97] on input "[DATE]" at bounding box center [185, 91] width 103 height 18
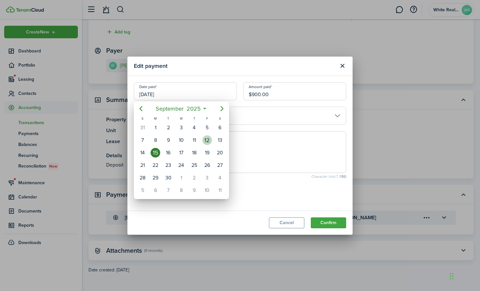
click at [210, 142] on div "12" at bounding box center [207, 140] width 10 height 10
type input "[DATE]"
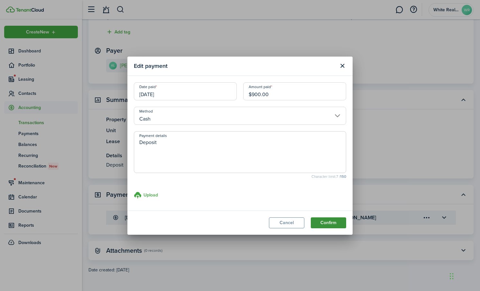
click at [324, 223] on button "Confirm" at bounding box center [328, 222] width 35 height 11
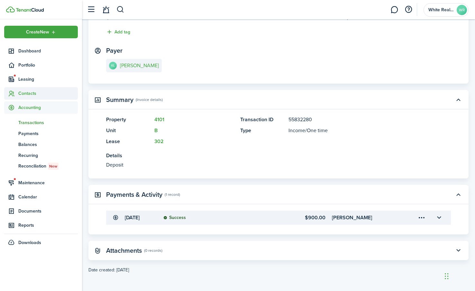
click at [32, 92] on span "Contacts" at bounding box center [48, 93] width 60 height 7
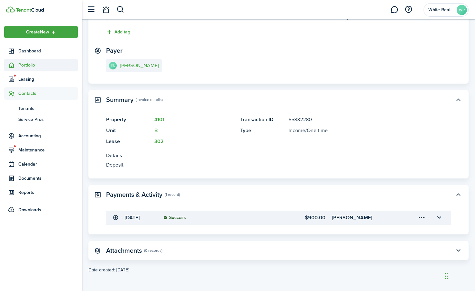
click at [32, 64] on span "Portfolio" at bounding box center [48, 65] width 60 height 7
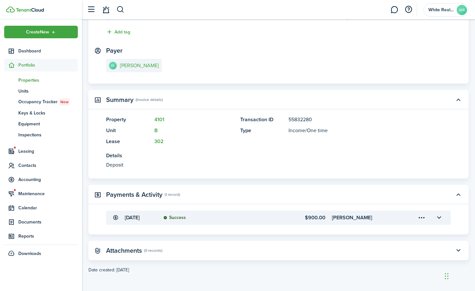
click at [34, 82] on span "Properties" at bounding box center [48, 80] width 60 height 7
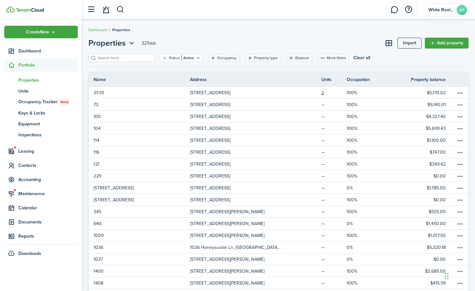
click at [125, 60] on input "search" at bounding box center [124, 58] width 57 height 6
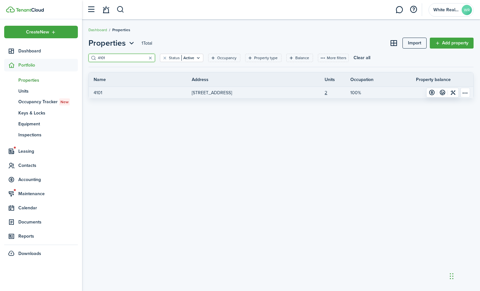
type input "4101"
click at [100, 91] on p "4101" at bounding box center [98, 92] width 9 height 7
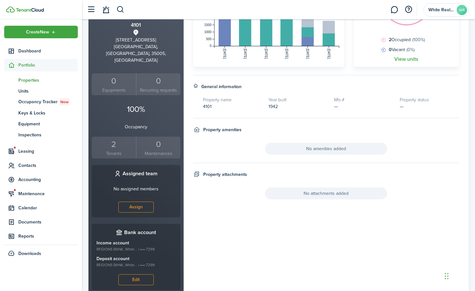
scroll to position [148, 0]
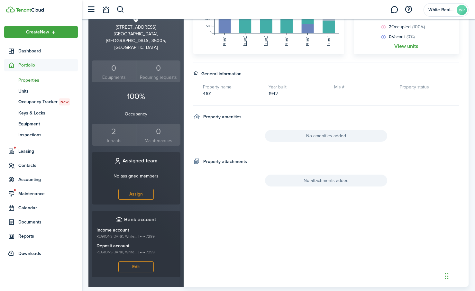
click at [115, 125] on div "2" at bounding box center [113, 131] width 41 height 12
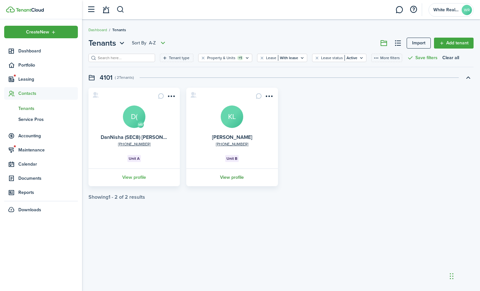
click at [227, 178] on link "View profile" at bounding box center [231, 178] width 93 height 18
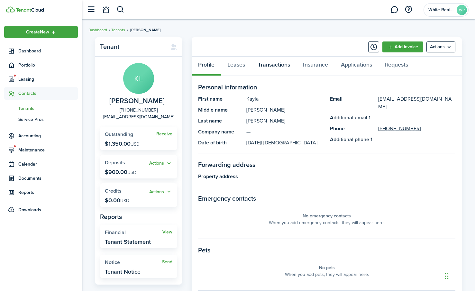
click at [268, 66] on link "Transactions" at bounding box center [274, 66] width 45 height 19
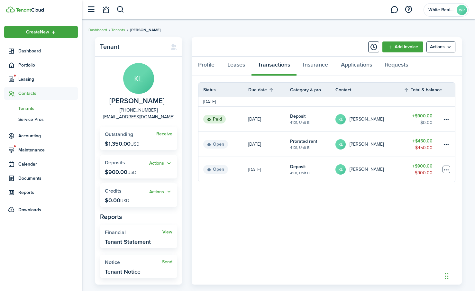
click at [446, 169] on table-menu-btn-icon at bounding box center [447, 170] width 8 height 8
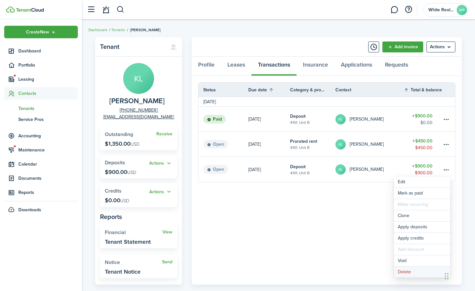
click at [406, 270] on button "Delete" at bounding box center [422, 272] width 56 height 11
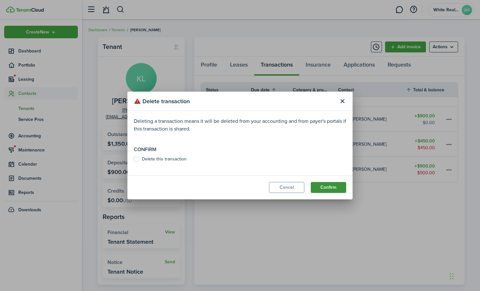
drag, startPoint x: 327, startPoint y: 187, endPoint x: 323, endPoint y: 187, distance: 3.6
click at [326, 187] on button "Confirm" at bounding box center [328, 187] width 35 height 11
click at [137, 159] on label "Delete this transaction" at bounding box center [160, 159] width 53 height 5
click at [134, 162] on input "Delete this transaction" at bounding box center [134, 162] width 0 height 0
checkbox input "true"
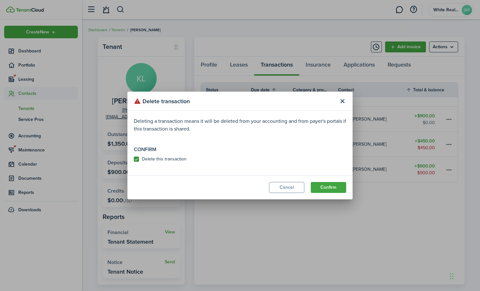
click at [324, 182] on modal-footer "Cancel Confirm" at bounding box center [239, 187] width 225 height 24
click at [329, 186] on button "Confirm" at bounding box center [328, 187] width 35 height 11
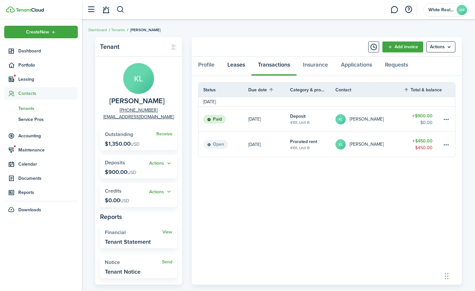
drag, startPoint x: 235, startPoint y: 63, endPoint x: 233, endPoint y: 74, distance: 11.3
click at [235, 63] on link "Leases" at bounding box center [236, 66] width 31 height 19
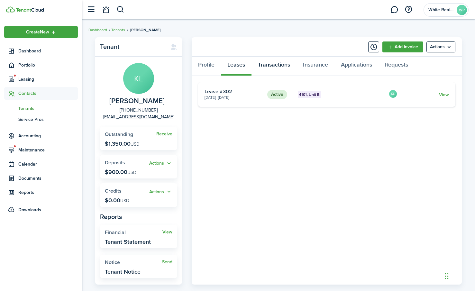
drag, startPoint x: 277, startPoint y: 64, endPoint x: 261, endPoint y: 72, distance: 17.4
click at [277, 64] on link "Transactions" at bounding box center [274, 66] width 45 height 19
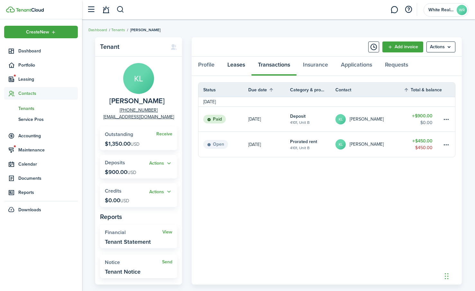
drag, startPoint x: 240, startPoint y: 67, endPoint x: 235, endPoint y: 68, distance: 4.6
click at [236, 67] on link "Leases" at bounding box center [236, 66] width 31 height 19
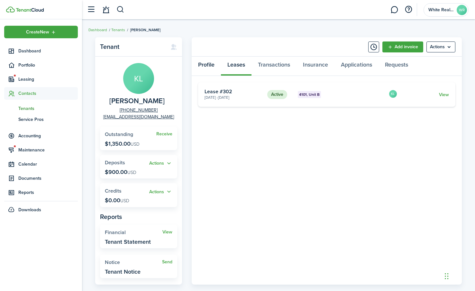
click at [209, 65] on link "Profile" at bounding box center [206, 66] width 29 height 19
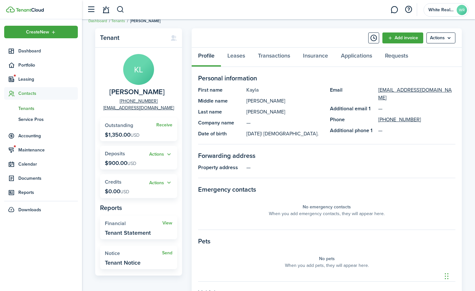
scroll to position [5, 0]
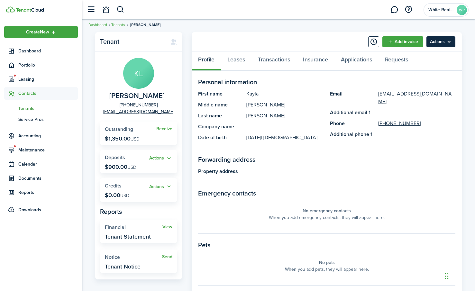
click at [438, 42] on menu-btn "Actions" at bounding box center [441, 41] width 29 height 11
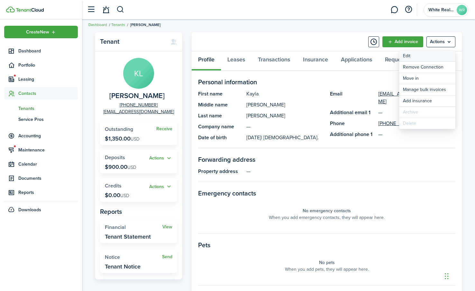
click at [410, 56] on link "Edit" at bounding box center [427, 56] width 56 height 11
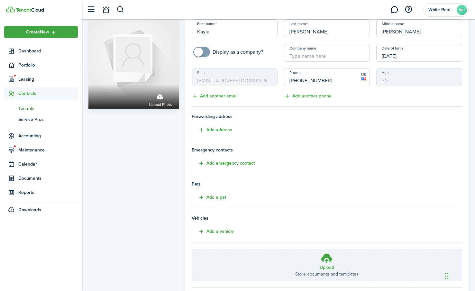
scroll to position [61, 0]
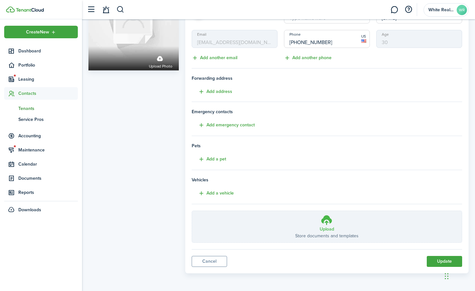
click at [325, 226] on h3 "Upload" at bounding box center [327, 229] width 14 height 7
click at [192, 211] on input "Upload Store documents and templates Choose file" at bounding box center [192, 211] width 0 height 0
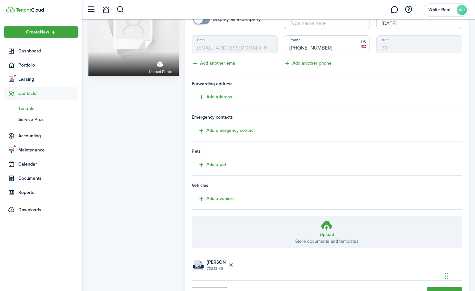
scroll to position [87, 0]
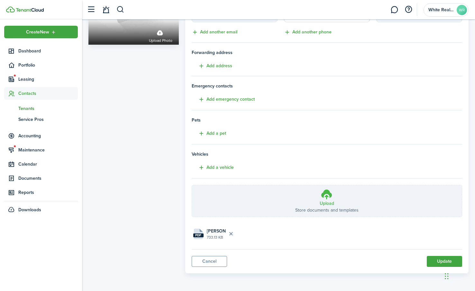
click at [329, 196] on icon at bounding box center [327, 195] width 12 height 12
click at [192, 185] on input "Upload Store documents and templates Choose file" at bounding box center [192, 185] width 0 height 0
click at [450, 257] on button "Update" at bounding box center [444, 261] width 35 height 11
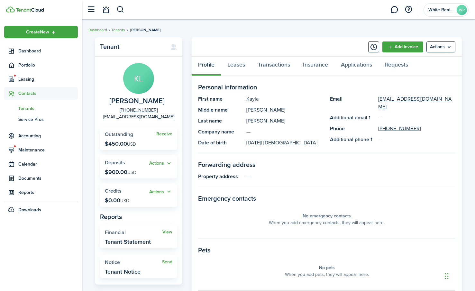
click at [26, 107] on span "Tenants" at bounding box center [48, 108] width 60 height 7
